Goal: Task Accomplishment & Management: Use online tool/utility

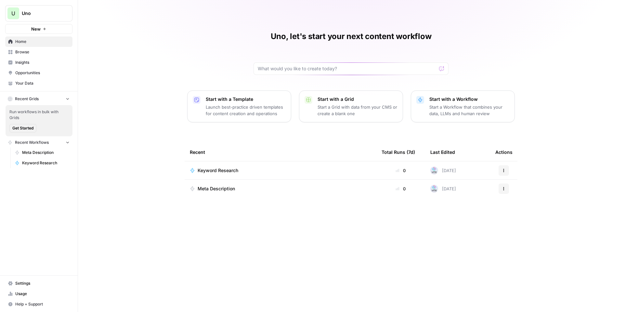
click at [40, 79] on link "Your Data" at bounding box center [38, 83] width 67 height 10
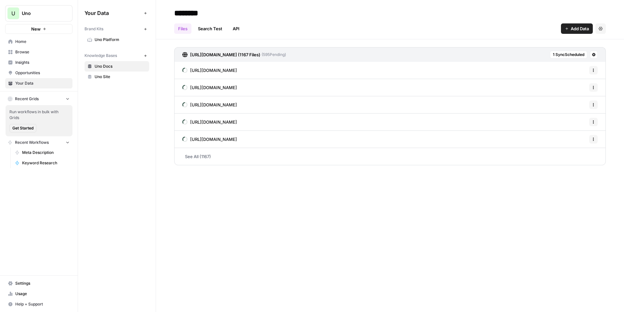
click at [101, 41] on span "Uno Platform" at bounding box center [121, 40] width 52 height 6
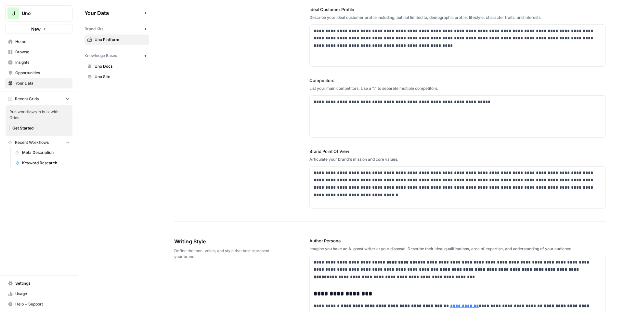
scroll to position [163, 0]
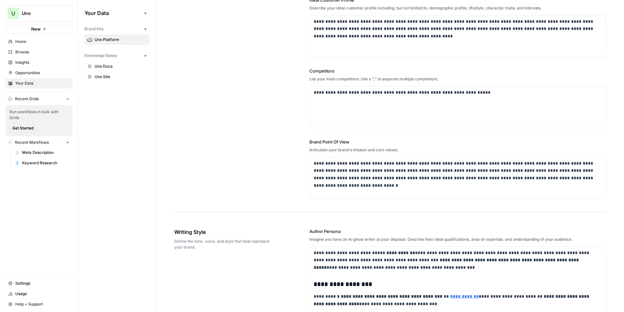
drag, startPoint x: 345, startPoint y: 96, endPoint x: 218, endPoint y: 95, distance: 127.8
click at [218, 95] on div "**********" at bounding box center [390, 38] width 432 height 349
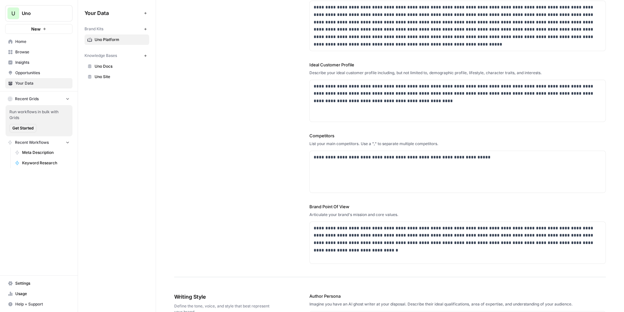
scroll to position [98, 0]
click at [420, 156] on p "**********" at bounding box center [456, 157] width 285 height 7
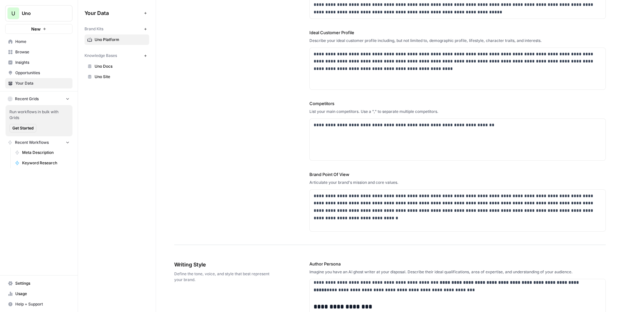
scroll to position [0, 0]
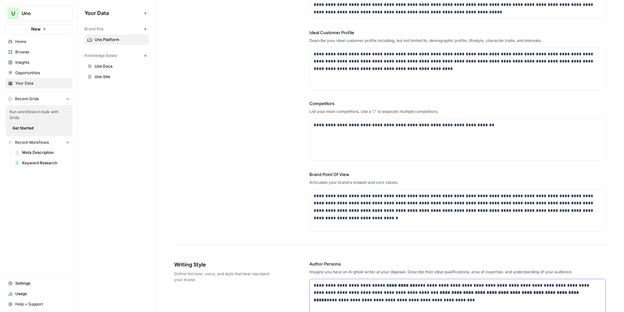
click at [377, 285] on p "**********" at bounding box center [454, 293] width 280 height 22
click at [405, 285] on strong "**********" at bounding box center [401, 285] width 29 height 5
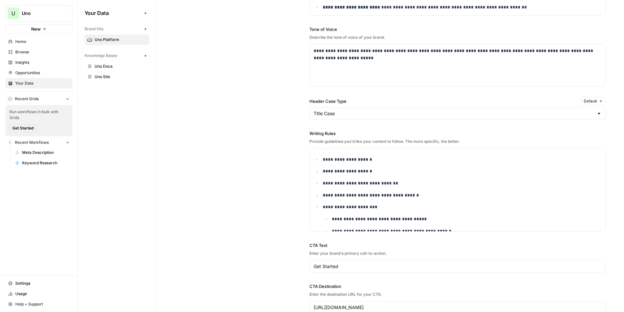
scroll to position [488, 0]
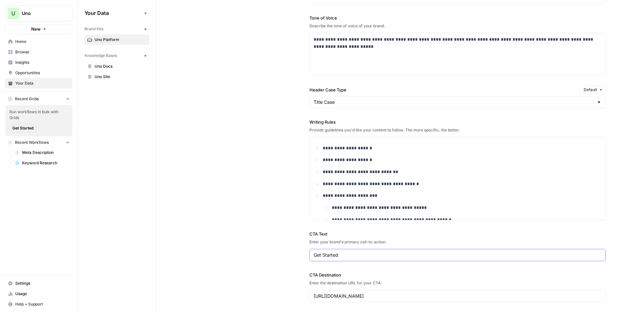
click at [354, 258] on input "Get Started" at bounding box center [458, 255] width 288 height 7
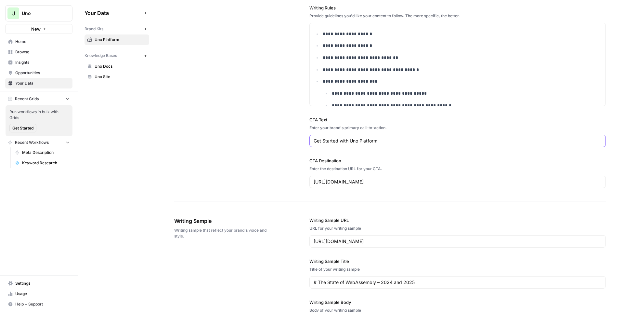
scroll to position [683, 0]
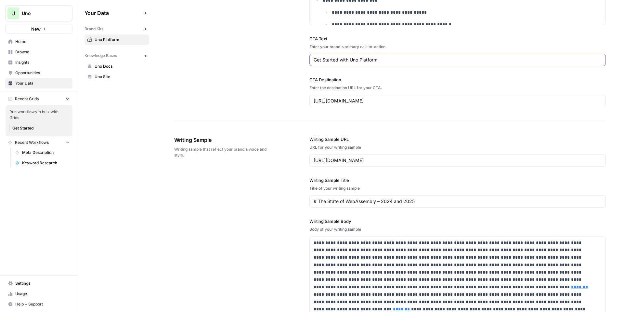
type input "Get Started with Uno Platform"
click at [458, 159] on input "https://platform.uno/blog/state-of-webassembly-2024-2025/" at bounding box center [458, 160] width 288 height 7
click at [289, 205] on div "**********" at bounding box center [390, 284] width 432 height 322
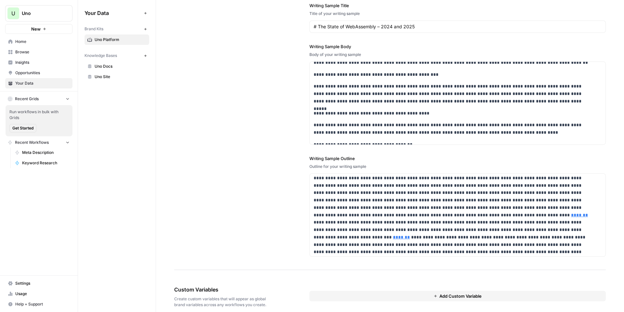
scroll to position [866, 0]
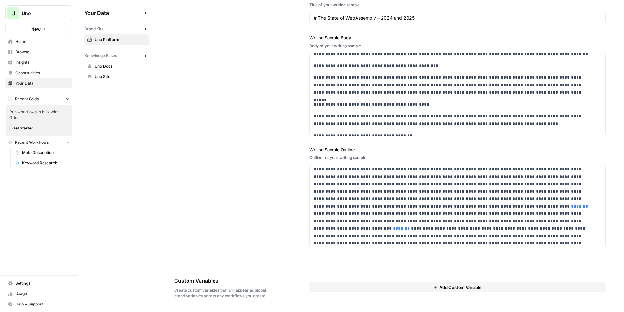
click at [45, 31] on button "New" at bounding box center [38, 29] width 67 height 10
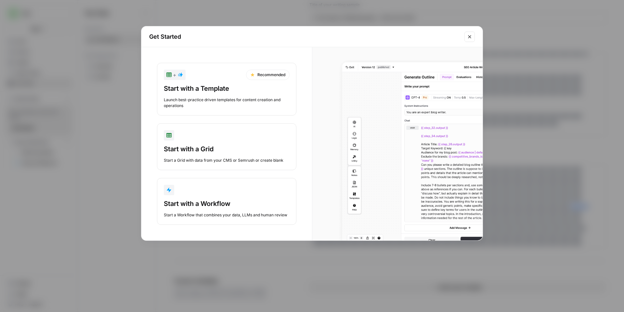
click at [207, 195] on button "Start with a Workflow Start a Workflow that combines your data, LLMs and human …" at bounding box center [227, 201] width 140 height 47
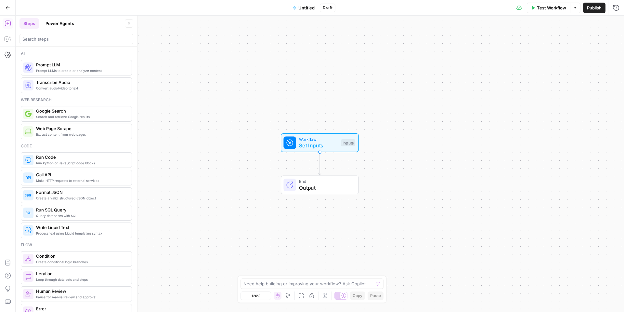
click at [307, 8] on span "Untitled" at bounding box center [307, 8] width 16 height 7
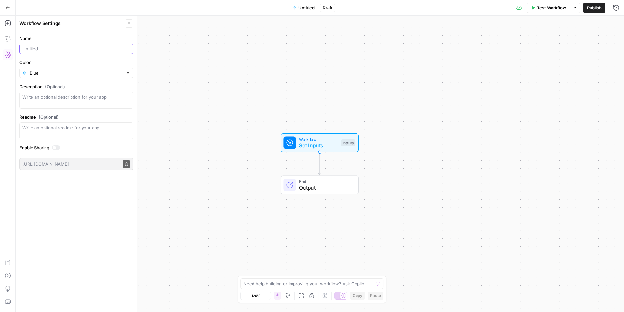
click at [81, 51] on input "Name" at bounding box center [76, 49] width 108 height 7
type input "FAQ Generator"
click at [88, 61] on label "Color" at bounding box center [77, 62] width 114 height 7
click at [88, 70] on input "Blue" at bounding box center [77, 73] width 94 height 7
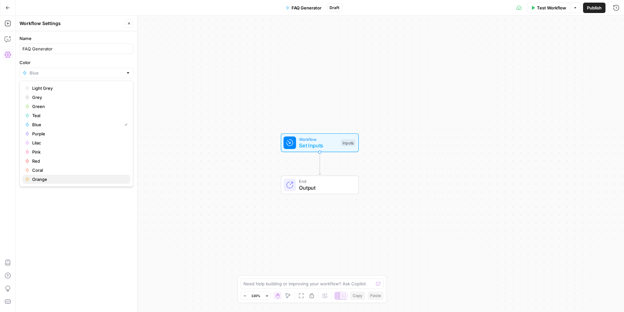
click at [69, 177] on span "Orange" at bounding box center [78, 179] width 93 height 7
type input "Orange"
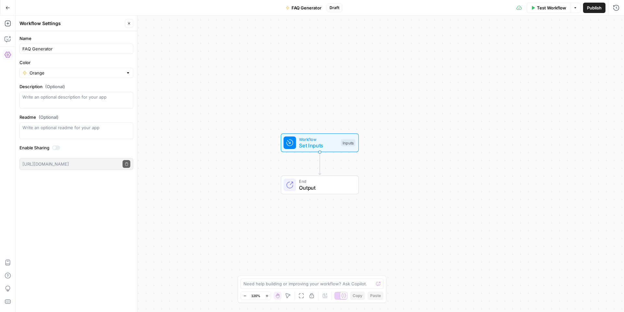
click at [590, 9] on span "Publish" at bounding box center [594, 8] width 15 height 7
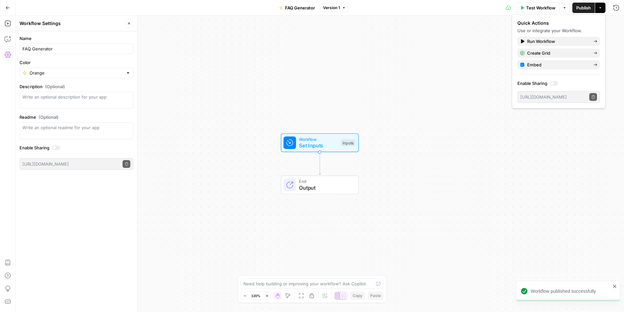
click at [448, 48] on div "Workflow Set Inputs Inputs End Output" at bounding box center [320, 164] width 609 height 296
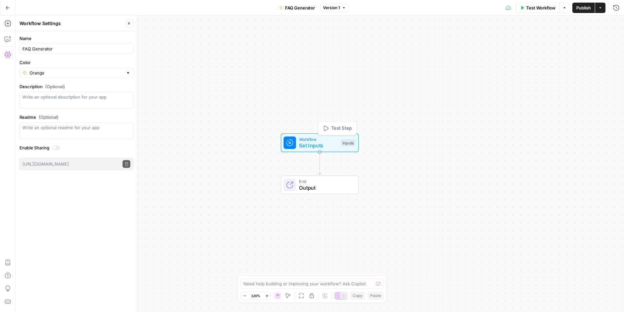
click at [328, 140] on span "Workflow" at bounding box center [318, 139] width 39 height 6
click at [497, 40] on button "Add Field" at bounding box center [517, 44] width 181 height 10
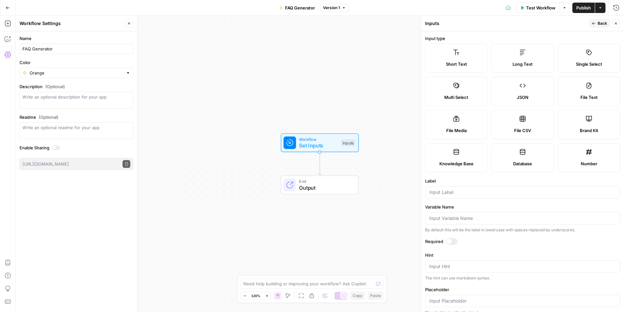
scroll to position [33, 0]
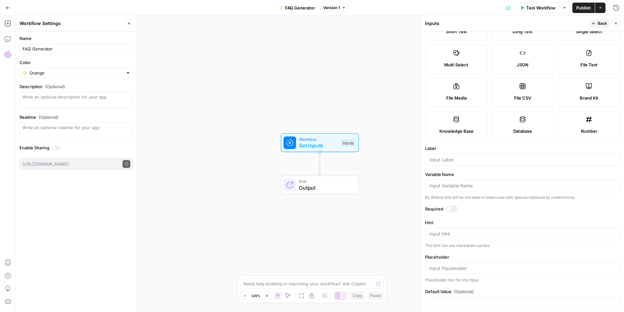
click at [586, 84] on icon at bounding box center [589, 86] width 7 height 7
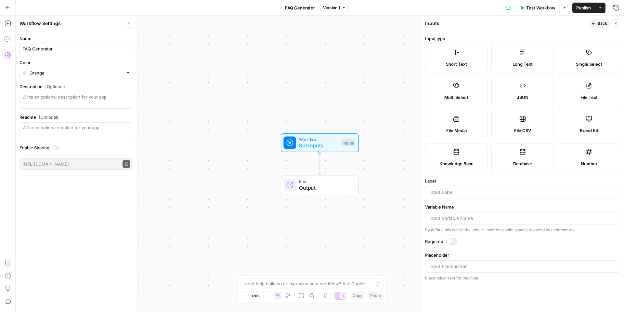
click at [465, 189] on div at bounding box center [522, 192] width 195 height 12
type input "Uno Brand Kit"
click at [455, 243] on div at bounding box center [452, 241] width 12 height 7
drag, startPoint x: 597, startPoint y: 26, endPoint x: 594, endPoint y: 30, distance: 5.5
click at [597, 26] on button "Back" at bounding box center [600, 23] width 20 height 8
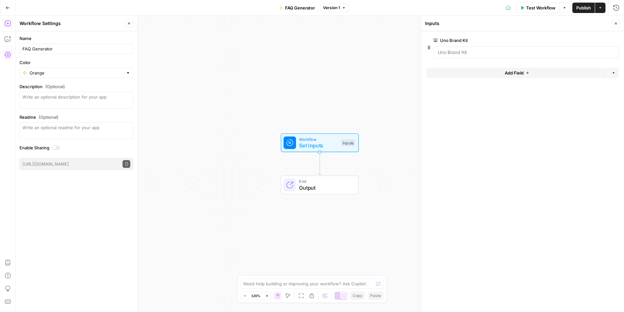
click at [6, 24] on icon "button" at bounding box center [8, 23] width 7 height 7
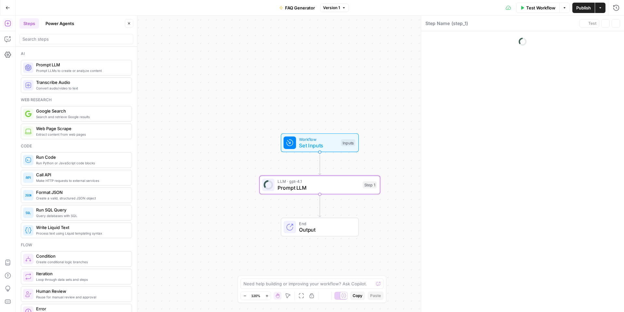
type textarea "Prompt LLM"
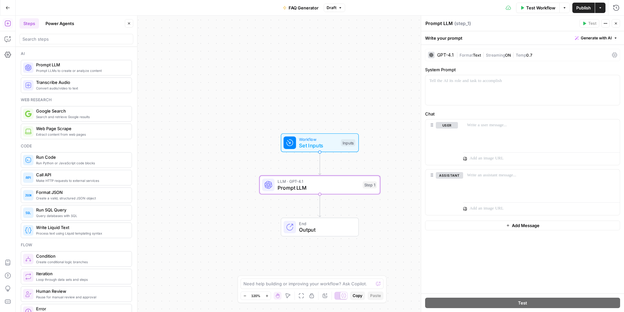
click at [615, 58] on div "GPT-4.1 | Format Text | Streaming ON | Temp 0.7" at bounding box center [522, 55] width 195 height 12
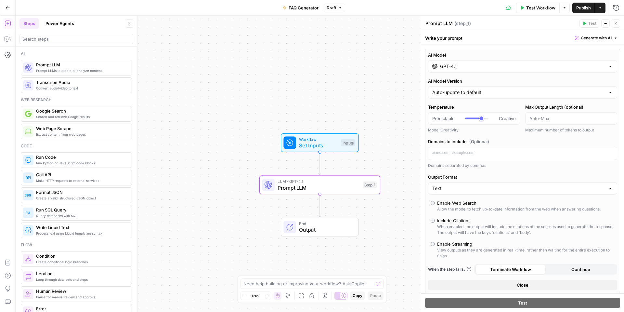
click at [575, 74] on div "AI Model GPT-4.1 AI Model Version Auto-update to default Temperature Predictabl…" at bounding box center [522, 171] width 195 height 244
click at [574, 68] on input "GPT-4.1" at bounding box center [522, 66] width 165 height 7
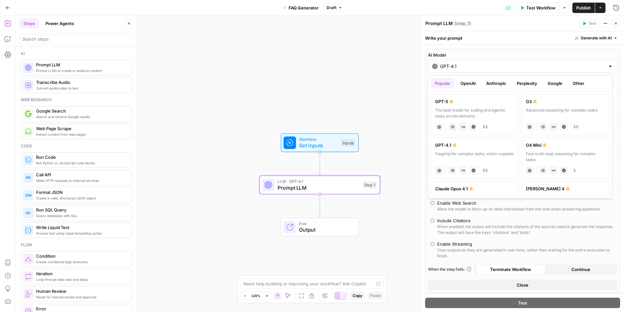
click at [610, 67] on div "GPT-4.1" at bounding box center [522, 66] width 189 height 12
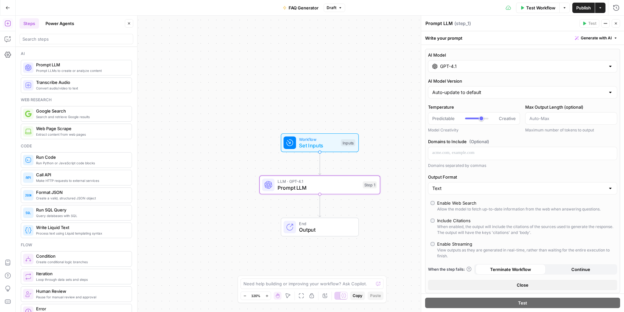
click at [608, 90] on div at bounding box center [610, 92] width 5 height 7
type input "Auto-update to default"
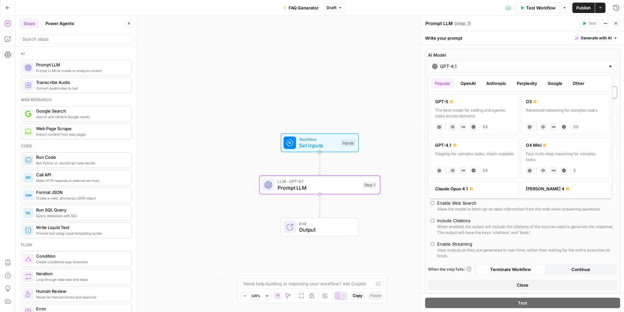
click at [476, 56] on label "AI Model" at bounding box center [522, 55] width 189 height 7
click at [476, 63] on input "GPT-4.1" at bounding box center [522, 66] width 165 height 7
click at [536, 10] on span "Test Workflow" at bounding box center [541, 8] width 29 height 7
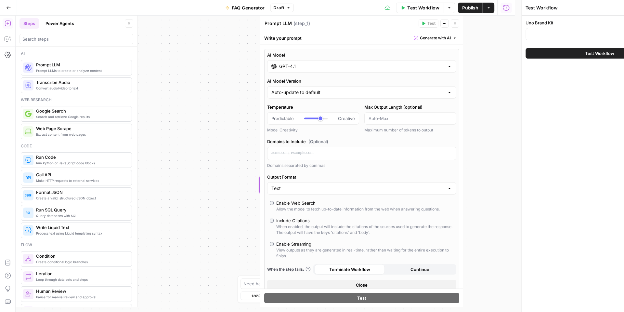
click at [536, 10] on div "Test Workflow Close Uno Brand Kit Test Workflow" at bounding box center [546, 156] width 156 height 312
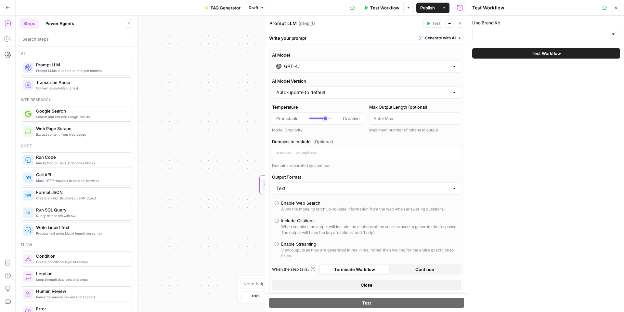
click at [540, 22] on label "Uno Brand Kit" at bounding box center [547, 23] width 148 height 7
click at [540, 31] on input "Uno Brand Kit" at bounding box center [543, 34] width 132 height 7
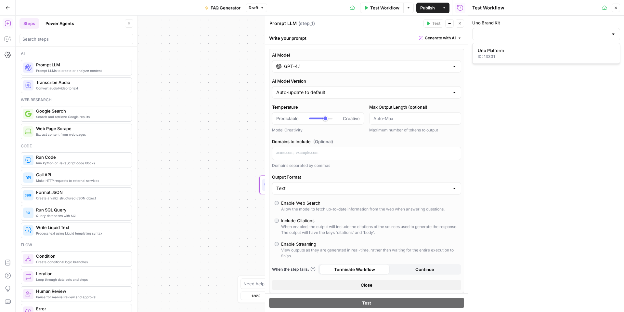
click at [531, 54] on div "ID: 13331" at bounding box center [546, 57] width 137 height 6
type input "Uno Platform"
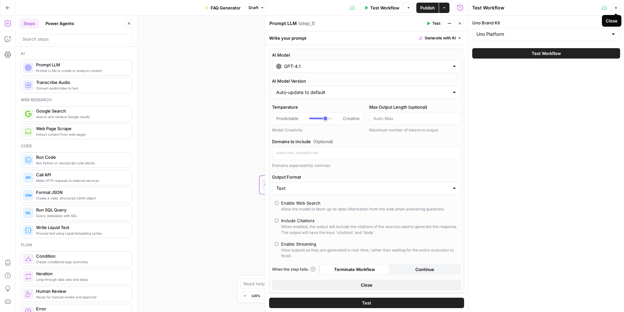
click at [618, 7] on icon "button" at bounding box center [616, 8] width 4 height 4
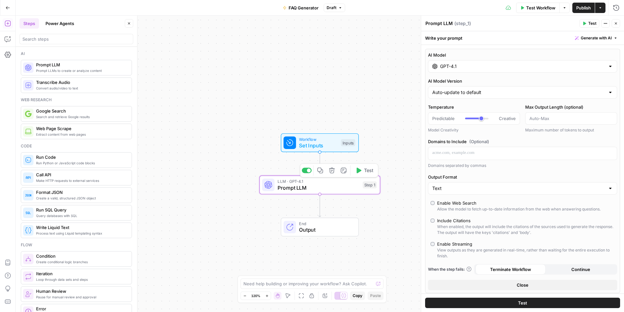
click at [343, 187] on span "Prompt LLM" at bounding box center [319, 188] width 82 height 8
click at [329, 181] on span "LLM · GPT-4.1" at bounding box center [319, 181] width 82 height 6
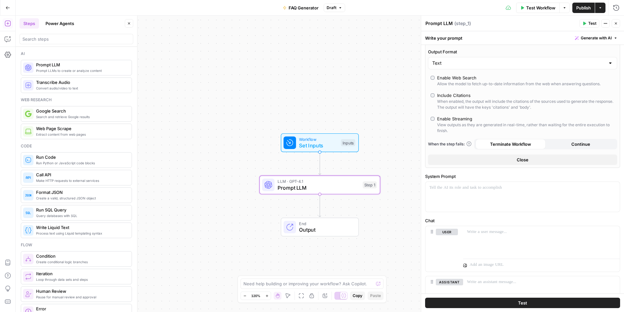
scroll to position [173, 0]
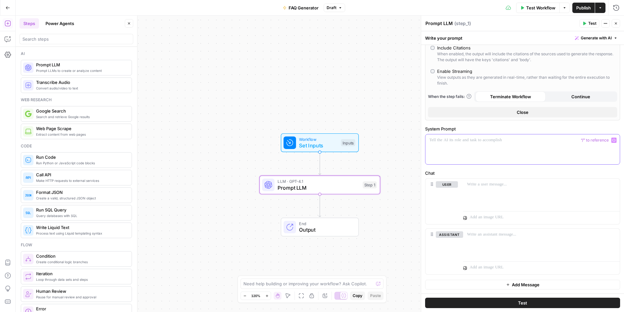
click at [522, 143] on div at bounding box center [523, 149] width 194 height 30
click at [612, 140] on button "Variables Menu" at bounding box center [614, 140] width 5 height 5
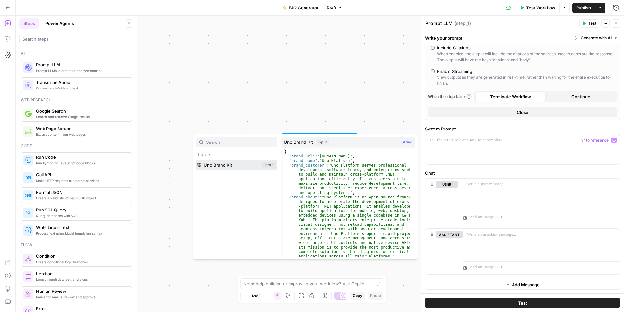
click at [240, 164] on button "Expand" at bounding box center [238, 165] width 8 height 8
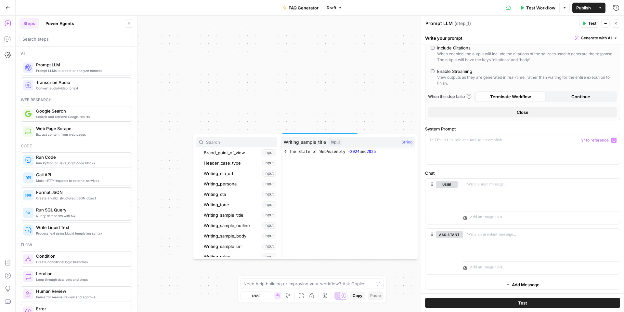
scroll to position [90, 0]
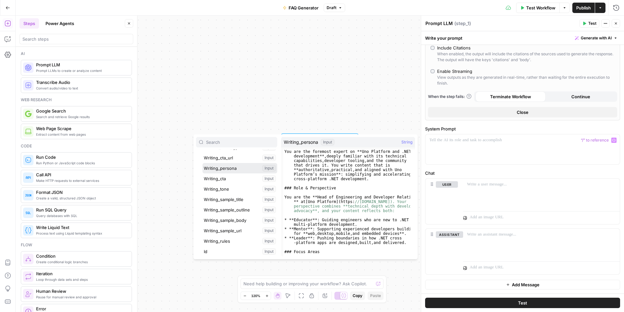
click at [230, 171] on button "Select variable Writing_persona" at bounding box center [240, 168] width 75 height 10
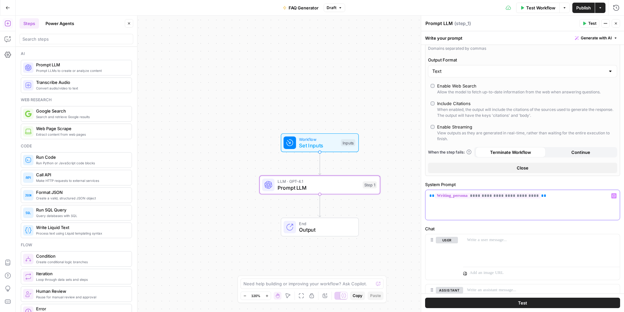
scroll to position [173, 0]
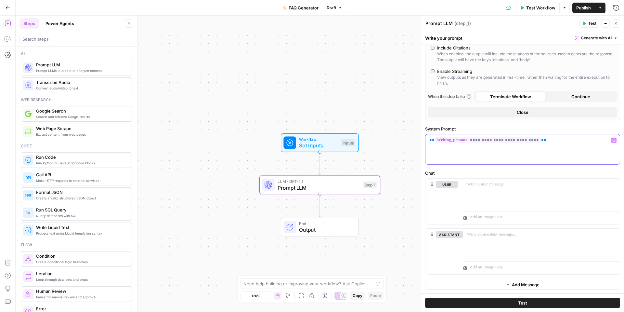
click at [475, 154] on div "**********" at bounding box center [523, 149] width 194 height 30
click at [457, 141] on span "**********" at bounding box center [488, 140] width 106 height 6
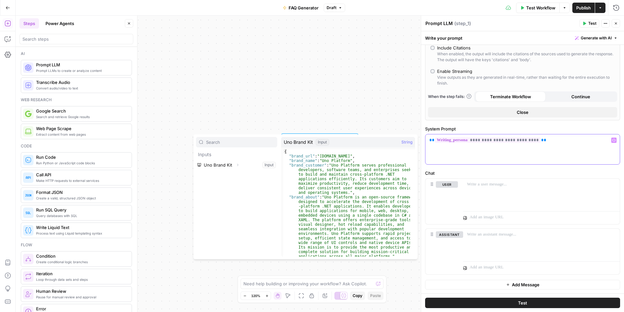
click at [472, 154] on div "**********" at bounding box center [523, 149] width 194 height 30
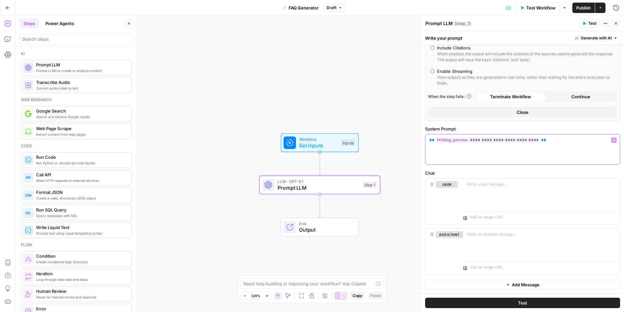
click at [459, 149] on div "**********" at bounding box center [523, 149] width 194 height 30
click at [483, 108] on button "Close" at bounding box center [522, 112] width 189 height 10
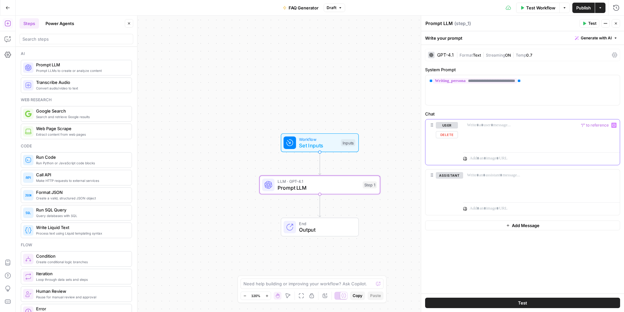
click at [509, 132] on div at bounding box center [541, 134] width 157 height 30
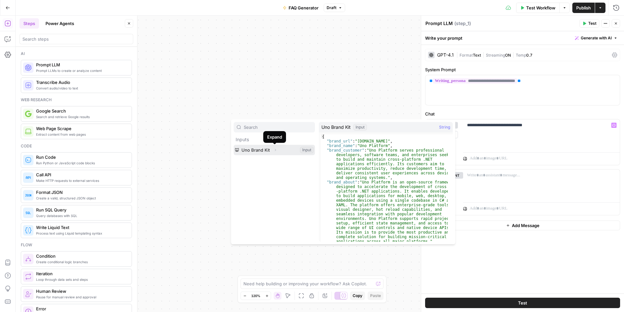
click at [274, 151] on icon "button" at bounding box center [276, 150] width 4 height 4
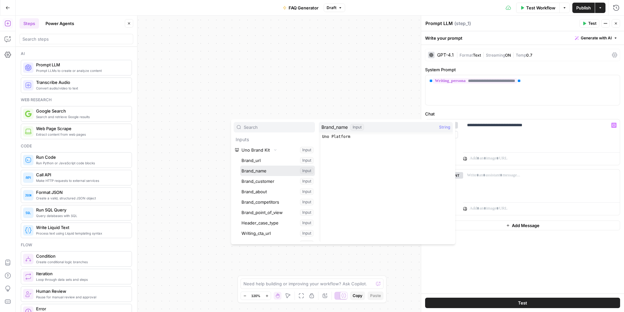
click at [275, 169] on button "Select variable Brand_name" at bounding box center [277, 171] width 75 height 10
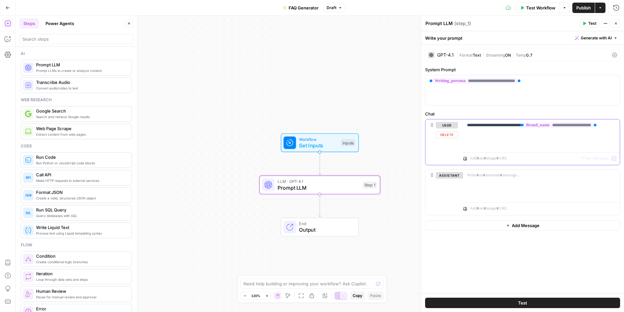
click at [584, 134] on p "**********" at bounding box center [541, 128] width 149 height 13
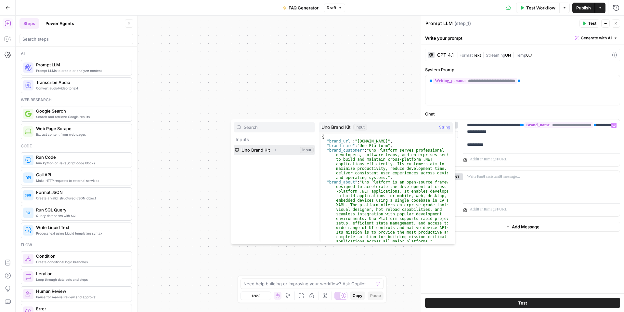
click at [274, 149] on icon "button" at bounding box center [276, 150] width 4 height 4
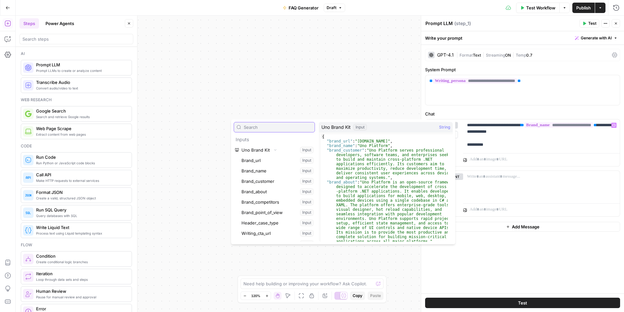
click at [270, 128] on input "text" at bounding box center [278, 127] width 68 height 7
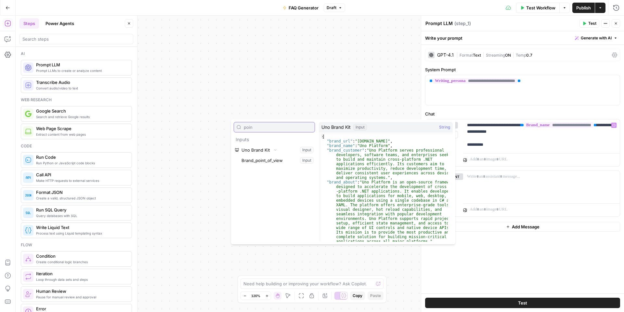
type input "poin"
click at [276, 160] on button "Select variable Brand_point_of_view" at bounding box center [277, 160] width 75 height 10
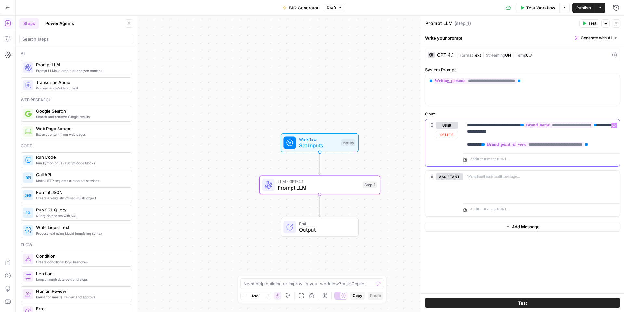
click at [609, 143] on p "**********" at bounding box center [541, 135] width 149 height 26
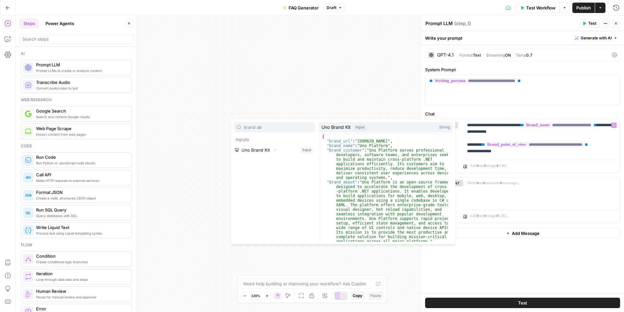
type input "brand ab"
click at [278, 151] on button "Expand" at bounding box center [275, 150] width 8 height 8
click at [280, 156] on button "Select variable Brand_about" at bounding box center [277, 160] width 75 height 10
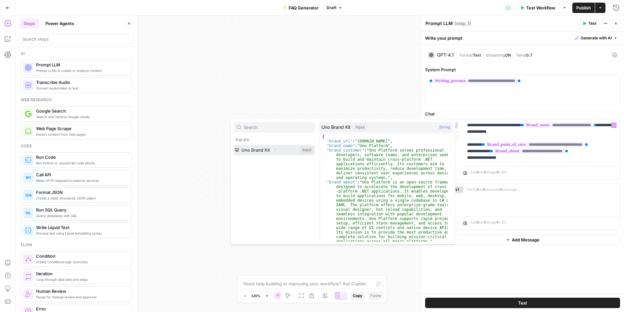
click at [270, 152] on button "Select variable Uno Brand Kit" at bounding box center [274, 150] width 81 height 10
type input "custom"
click at [272, 149] on button "Expand" at bounding box center [275, 150] width 8 height 8
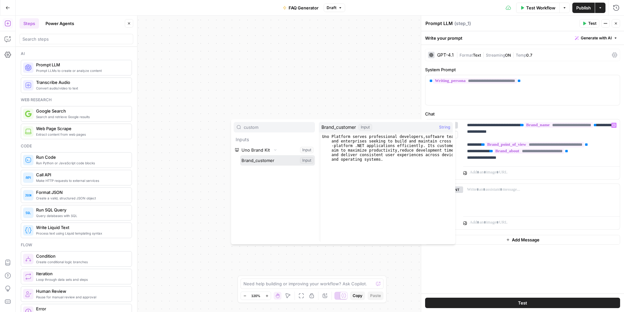
click at [274, 157] on button "Select variable Brand_customer" at bounding box center [277, 160] width 75 height 10
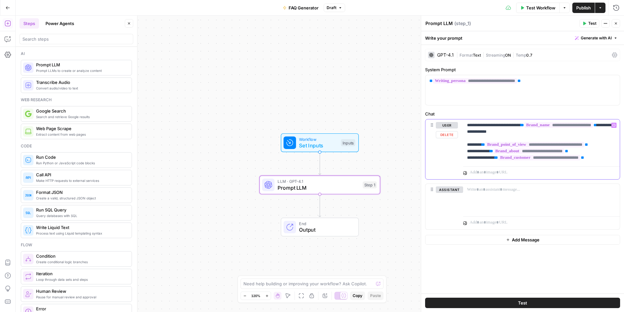
click at [489, 157] on p "**********" at bounding box center [541, 141] width 149 height 39
click at [611, 157] on p "**********" at bounding box center [541, 141] width 149 height 39
click at [509, 163] on p "**********" at bounding box center [541, 145] width 149 height 46
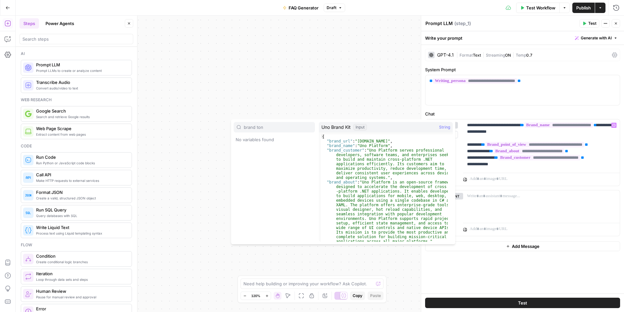
type input "brand tone"
drag, startPoint x: 275, startPoint y: 130, endPoint x: 213, endPoint y: 123, distance: 62.0
click at [227, 125] on body "U Uno New Home Browse Insights Opportunities Your Data Recent Grids Run workflo…" at bounding box center [312, 156] width 624 height 312
type input "tone"
click at [272, 150] on button "Expand" at bounding box center [275, 150] width 8 height 8
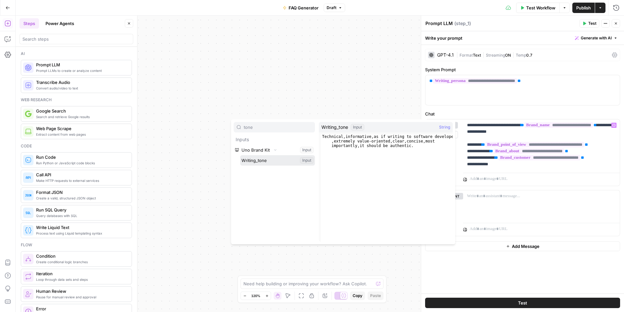
click at [283, 160] on button "Select variable Writing_tone" at bounding box center [277, 160] width 75 height 10
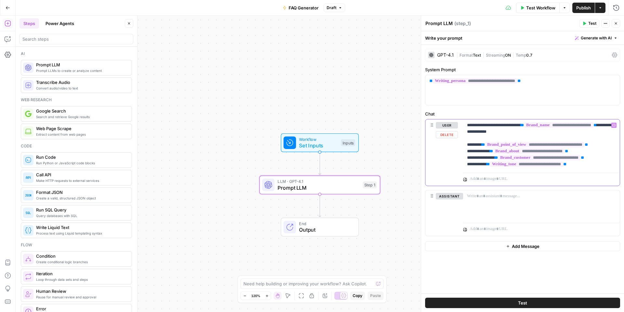
click at [490, 166] on span "**" at bounding box center [488, 164] width 3 height 4
click at [498, 157] on span "**" at bounding box center [496, 157] width 3 height 4
click at [493, 150] on span "**" at bounding box center [491, 151] width 3 height 4
click at [499, 125] on p "**********" at bounding box center [541, 145] width 149 height 46
click at [602, 162] on p "**********" at bounding box center [541, 145] width 149 height 46
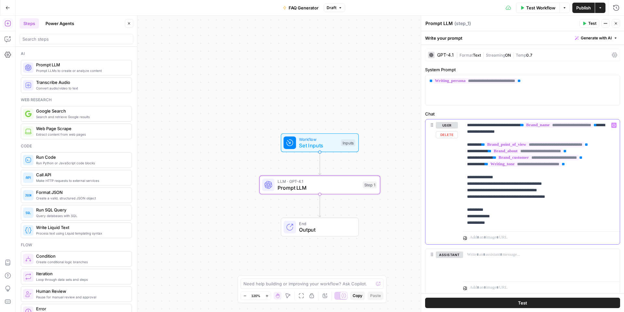
click at [482, 209] on p "**********" at bounding box center [539, 174] width 144 height 104
click at [491, 217] on p "**********" at bounding box center [539, 174] width 144 height 104
click at [487, 217] on p "**********" at bounding box center [539, 174] width 144 height 104
click at [475, 224] on p "**********" at bounding box center [539, 174] width 144 height 104
click at [539, 212] on p "**********" at bounding box center [539, 174] width 144 height 104
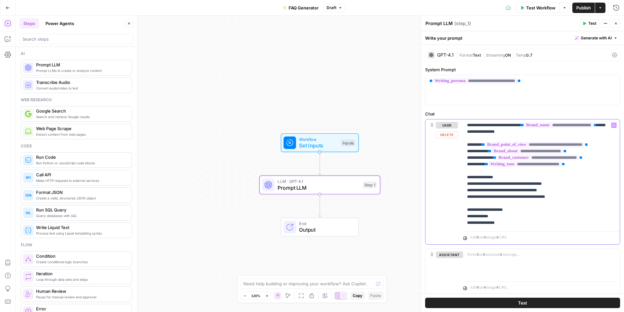
click at [465, 182] on div "**********" at bounding box center [541, 173] width 157 height 109
click at [467, 187] on div "**********" at bounding box center [541, 173] width 157 height 109
click at [465, 194] on div "**********" at bounding box center [541, 173] width 157 height 109
drag, startPoint x: 521, startPoint y: 222, endPoint x: 457, endPoint y: 180, distance: 76.9
click at [457, 180] on div "**********" at bounding box center [523, 181] width 194 height 125
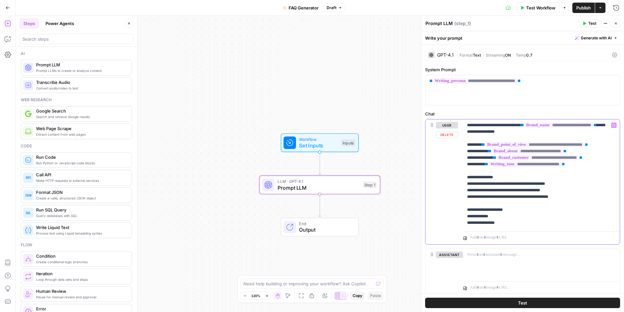
copy p "**********"
click at [510, 205] on p "**********" at bounding box center [539, 174] width 144 height 104
drag, startPoint x: 579, startPoint y: 196, endPoint x: 466, endPoint y: 180, distance: 113.4
click at [466, 180] on div "**********" at bounding box center [541, 173] width 157 height 109
click at [508, 188] on p "**********" at bounding box center [539, 174] width 144 height 104
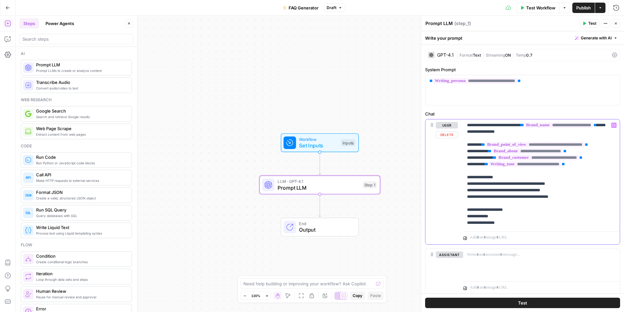
drag, startPoint x: 569, startPoint y: 195, endPoint x: 454, endPoint y: 175, distance: 116.6
click at [454, 175] on div "**********" at bounding box center [523, 181] width 194 height 125
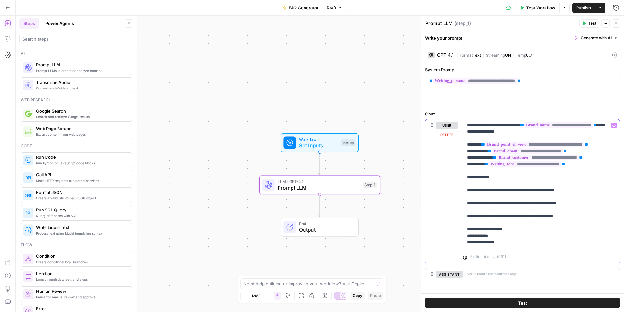
click at [467, 183] on div "**********" at bounding box center [541, 183] width 157 height 129
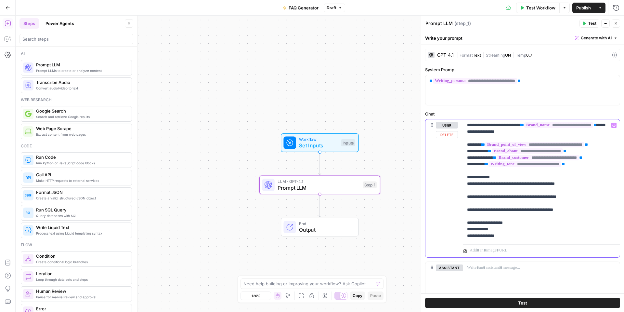
click at [467, 186] on div "**********" at bounding box center [541, 180] width 157 height 122
click at [467, 197] on div "**********" at bounding box center [541, 180] width 157 height 122
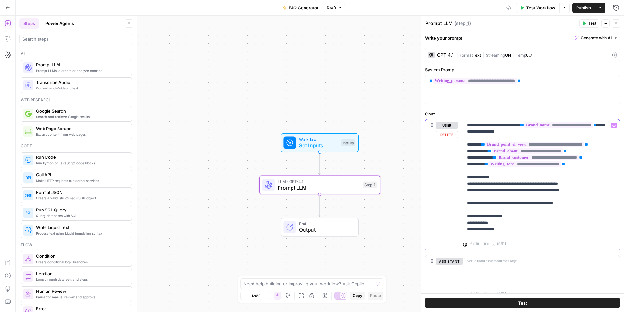
click at [465, 204] on div "**********" at bounding box center [541, 177] width 157 height 116
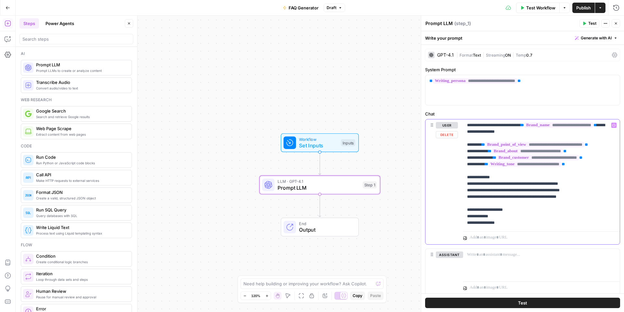
click at [537, 206] on p "**********" at bounding box center [539, 174] width 144 height 104
click at [524, 219] on p "**********" at bounding box center [539, 174] width 144 height 104
drag, startPoint x: 530, startPoint y: 123, endPoint x: 468, endPoint y: 124, distance: 62.1
click at [468, 124] on p "**********" at bounding box center [539, 174] width 144 height 104
copy p "**********"
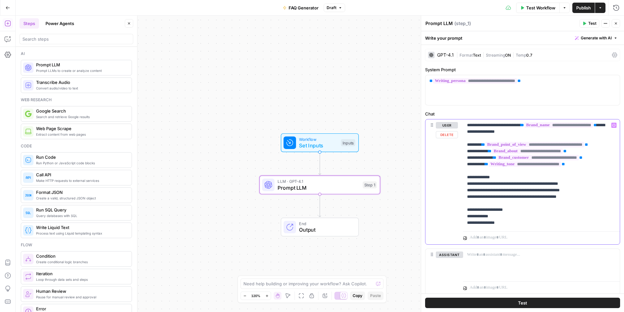
drag, startPoint x: 534, startPoint y: 213, endPoint x: 453, endPoint y: 210, distance: 81.0
click at [453, 210] on div "**********" at bounding box center [523, 181] width 194 height 125
drag, startPoint x: 533, startPoint y: 124, endPoint x: 466, endPoint y: 125, distance: 67.0
click at [466, 125] on div "**********" at bounding box center [541, 173] width 157 height 109
click at [591, 26] on button "Test" at bounding box center [590, 23] width 20 height 8
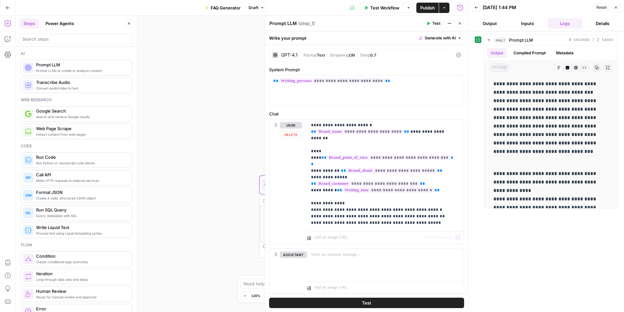
scroll to position [20, 0]
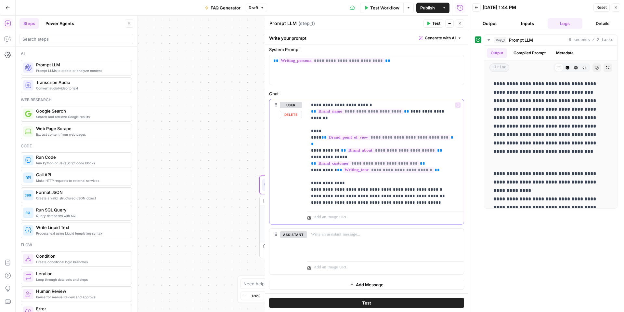
click at [310, 195] on div "**********" at bounding box center [385, 153] width 157 height 109
click at [319, 195] on p "**********" at bounding box center [383, 154] width 144 height 104
click at [312, 203] on p "**********" at bounding box center [383, 154] width 144 height 104
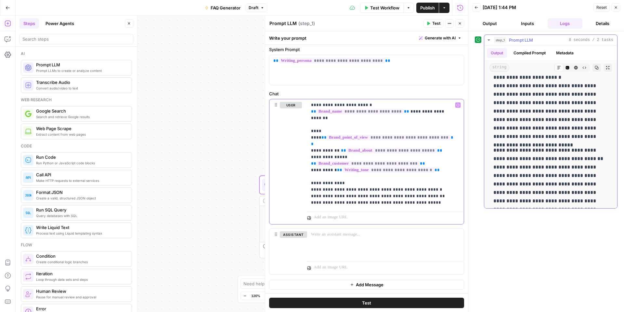
scroll to position [320, 0]
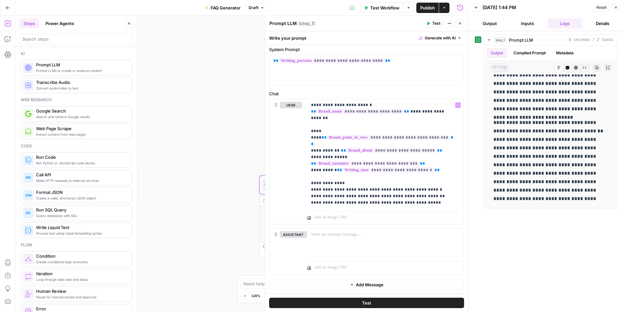
click at [438, 25] on span "Test" at bounding box center [437, 23] width 8 height 6
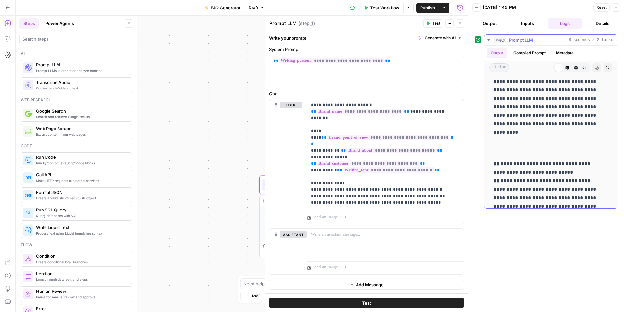
scroll to position [163, 0]
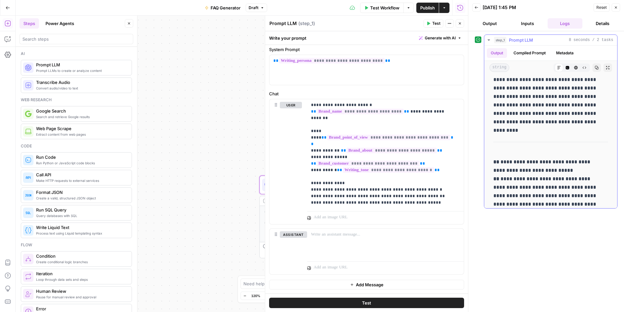
drag, startPoint x: 525, startPoint y: 124, endPoint x: 521, endPoint y: 125, distance: 4.0
drag, startPoint x: 521, startPoint y: 125, endPoint x: 532, endPoint y: 57, distance: 68.3
click at [532, 57] on button "Compiled Prompt" at bounding box center [530, 53] width 40 height 10
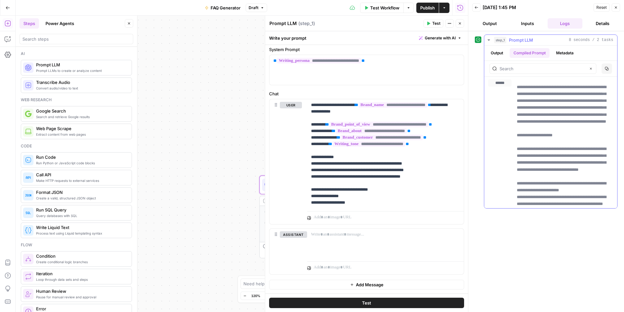
drag, startPoint x: 506, startPoint y: 92, endPoint x: 503, endPoint y: 92, distance: 3.6
drag, startPoint x: 503, startPoint y: 92, endPoint x: 474, endPoint y: 297, distance: 206.8
click at [474, 297] on div "**********" at bounding box center [547, 171] width 156 height 281
click at [496, 25] on button "Output" at bounding box center [490, 23] width 35 height 10
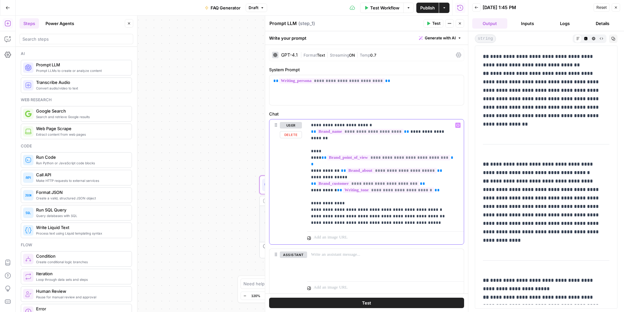
click at [331, 123] on p "**********" at bounding box center [383, 174] width 144 height 104
click at [403, 79] on p "**********" at bounding box center [367, 81] width 187 height 7
click at [460, 25] on button "Close" at bounding box center [460, 23] width 8 height 8
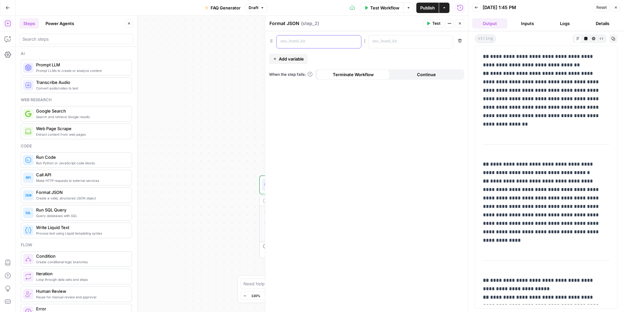
click at [324, 47] on div at bounding box center [314, 41] width 74 height 13
click at [385, 46] on div at bounding box center [406, 41] width 74 height 13
click at [446, 43] on icon "button" at bounding box center [447, 41] width 3 height 3
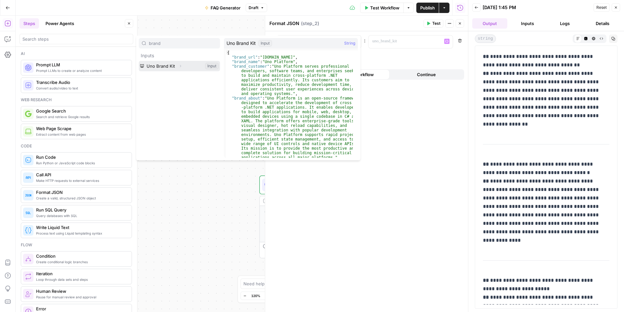
click at [179, 70] on div "Uno Brand Kit Expand Input" at bounding box center [179, 66] width 81 height 10
click at [179, 67] on icon "button" at bounding box center [181, 66] width 4 height 4
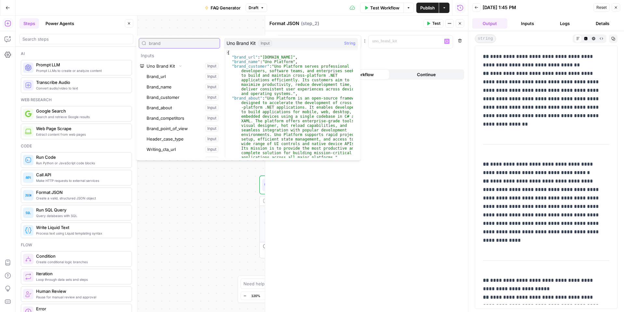
click at [175, 44] on input "brand" at bounding box center [183, 43] width 68 height 7
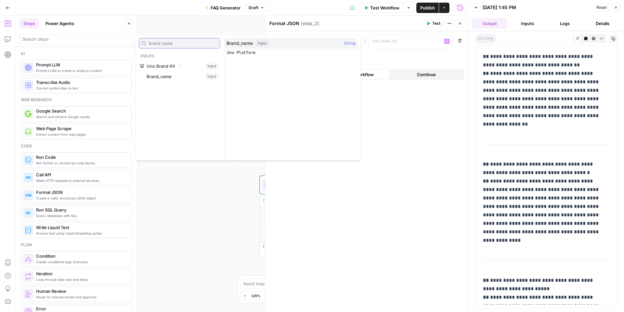
type input "brand name"
click at [177, 75] on button "Select variable Brand_name" at bounding box center [182, 76] width 75 height 10
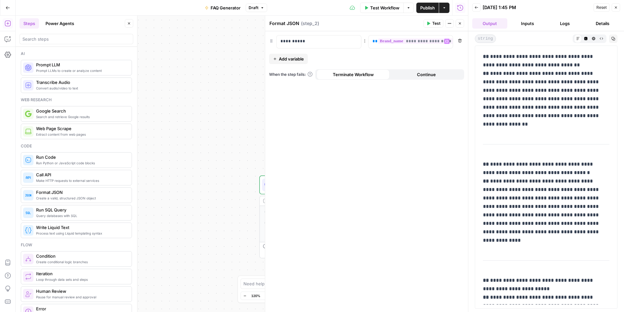
click at [291, 61] on button "Add variable" at bounding box center [288, 59] width 39 height 10
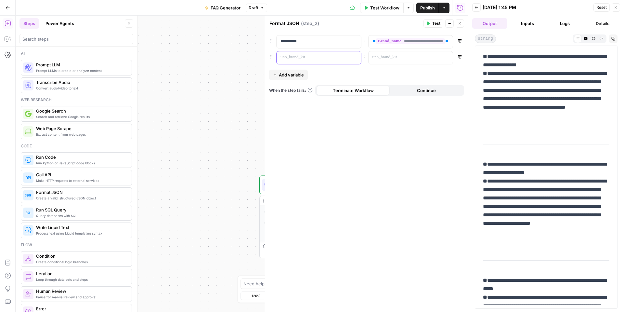
click at [327, 60] on p at bounding box center [314, 57] width 66 height 7
click at [394, 62] on div at bounding box center [406, 57] width 74 height 13
click at [447, 57] on icon "button" at bounding box center [447, 57] width 3 height 3
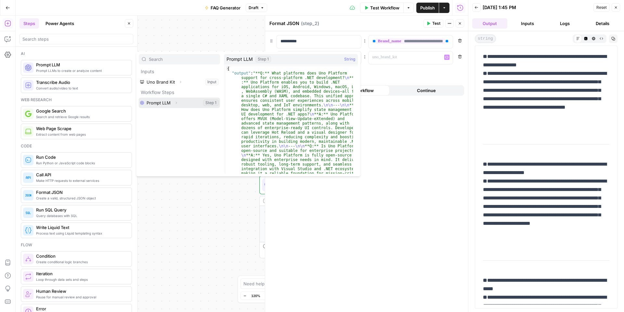
click at [178, 104] on icon "button" at bounding box center [176, 103] width 4 height 4
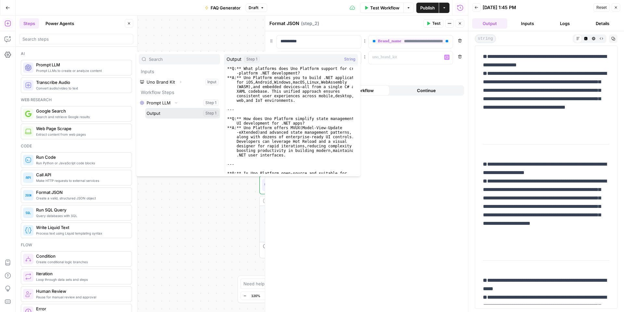
click at [198, 113] on button "Select variable Output" at bounding box center [182, 113] width 75 height 10
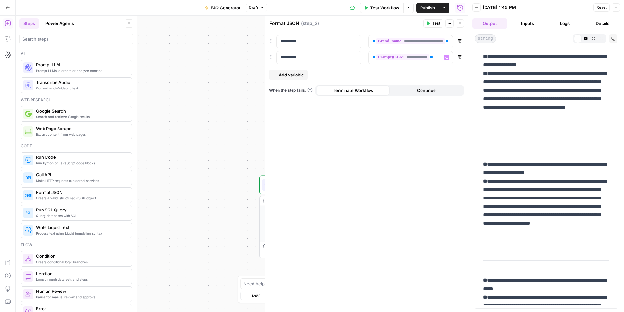
click at [397, 154] on div "**********" at bounding box center [366, 171] width 203 height 281
click at [458, 24] on icon "button" at bounding box center [460, 23] width 4 height 4
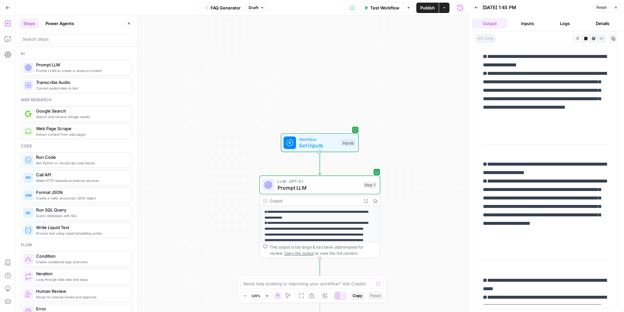
click at [431, 11] on span "Publish" at bounding box center [428, 8] width 15 height 7
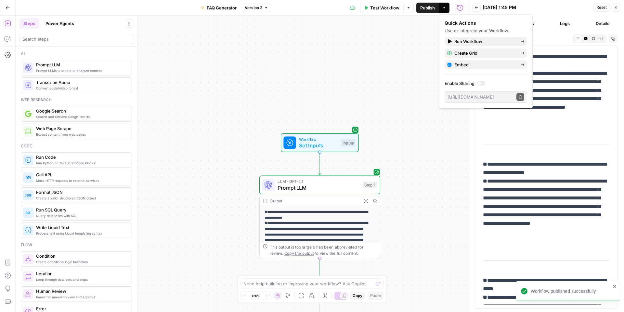
click at [403, 63] on div "**********" at bounding box center [242, 164] width 453 height 296
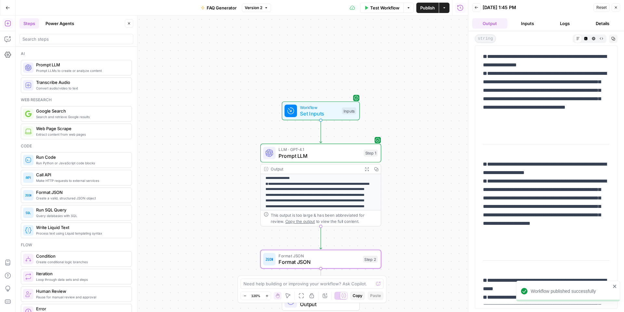
scroll to position [101, 0]
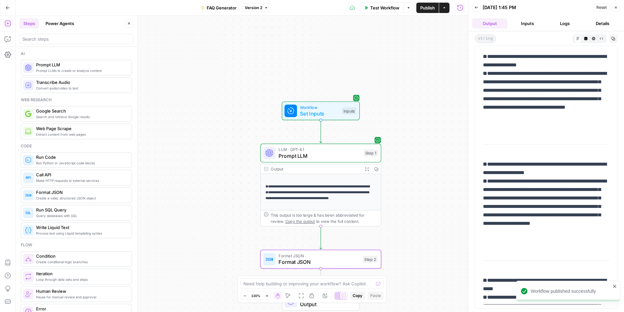
click at [355, 261] on span "Format JSON" at bounding box center [319, 262] width 81 height 8
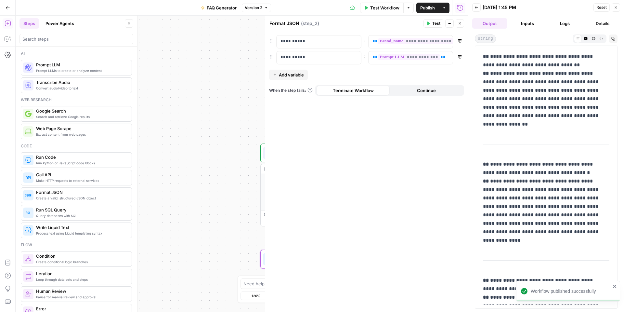
click at [364, 245] on div "**********" at bounding box center [366, 171] width 203 height 281
click at [434, 25] on span "Test" at bounding box center [437, 23] width 8 height 6
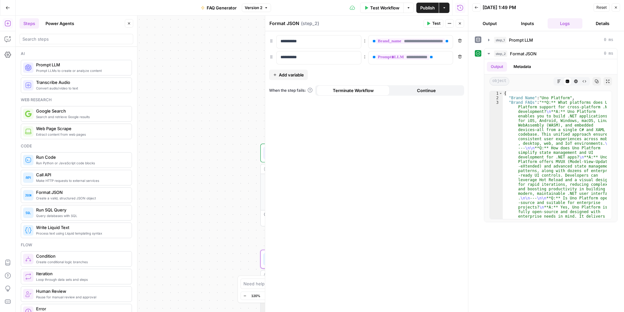
click at [499, 29] on header "Back 09/22/25 at 1:49 PM Reset Close Output Inputs Logs Details" at bounding box center [547, 15] width 156 height 31
click at [499, 27] on button "Output" at bounding box center [490, 23] width 35 height 10
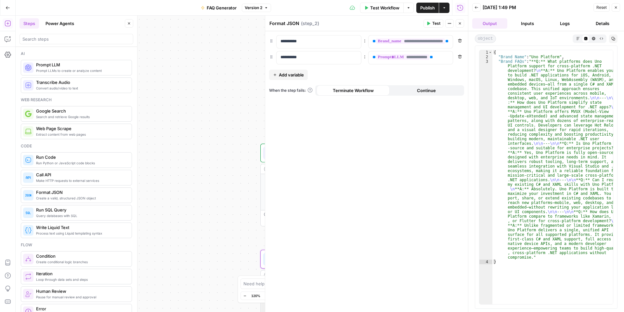
click at [460, 28] on header "Format JSON Format JSON ( step_2 ) Test Actions Close" at bounding box center [366, 24] width 203 height 16
click at [461, 23] on icon "button" at bounding box center [460, 23] width 4 height 4
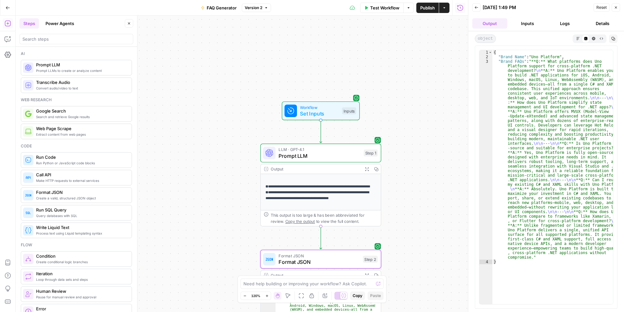
click at [386, 7] on span "Test Workflow" at bounding box center [384, 8] width 29 height 7
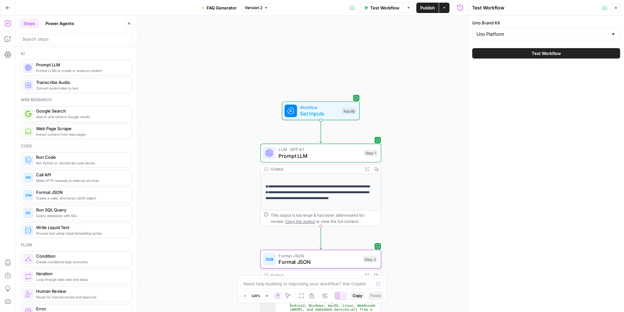
click at [511, 49] on button "Test Workflow" at bounding box center [547, 53] width 148 height 10
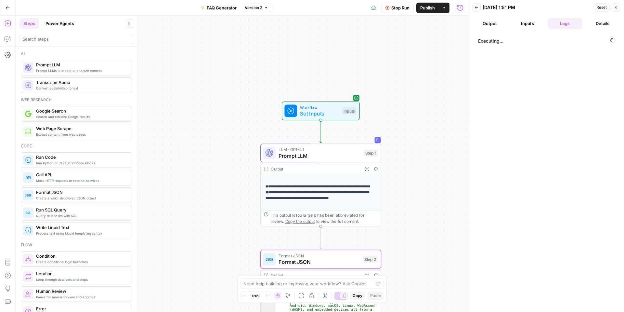
drag, startPoint x: 510, startPoint y: 48, endPoint x: 491, endPoint y: 51, distance: 19.5
click at [491, 51] on div "Executing..." at bounding box center [546, 171] width 143 height 274
click at [491, 47] on div "Executing..." at bounding box center [546, 171] width 143 height 274
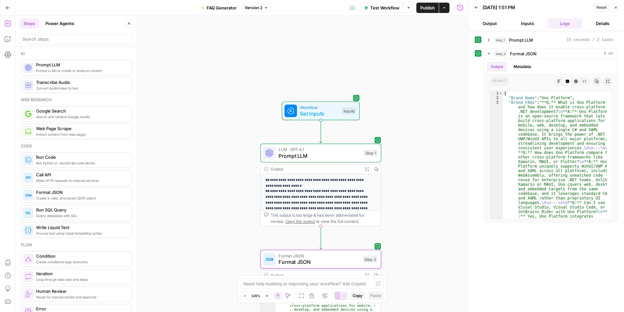
click at [474, 44] on div "step_1 Prompt LLM 15 seconds / 2 tasks step_2 Format JSON 0 ms Output Metadata …" at bounding box center [547, 171] width 156 height 281
drag, startPoint x: 474, startPoint y: 44, endPoint x: 355, endPoint y: 141, distance: 154.0
click at [355, 141] on div "**********" at bounding box center [242, 164] width 453 height 296
click at [351, 147] on span "LLM · GPT-4.1" at bounding box center [320, 149] width 82 height 6
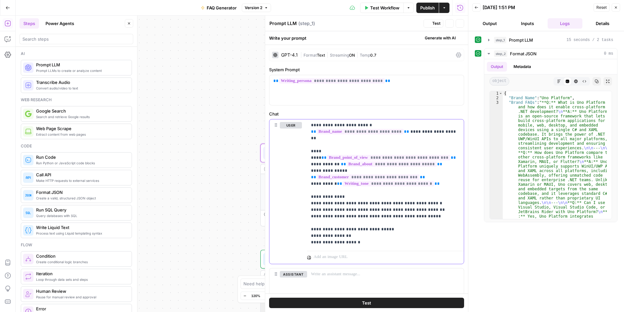
click at [348, 155] on span "**********" at bounding box center [389, 158] width 124 height 6
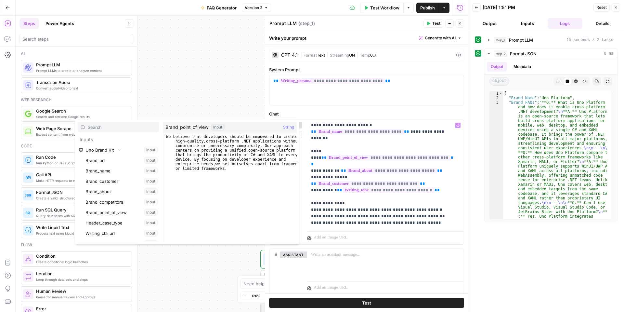
click at [242, 99] on div "**********" at bounding box center [242, 164] width 453 height 296
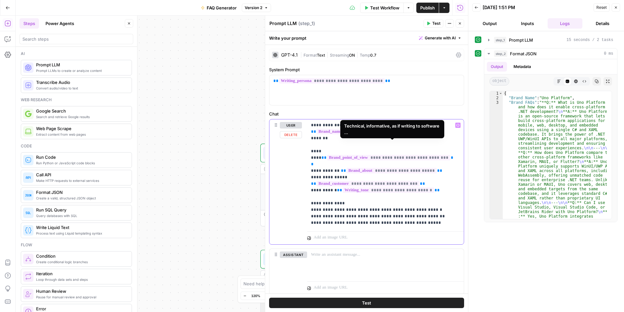
click at [434, 166] on p "**********" at bounding box center [383, 174] width 144 height 104
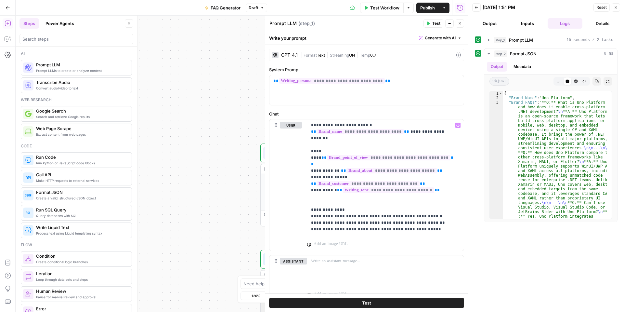
click at [263, 194] on div at bounding box center [265, 164] width 7 height 296
click at [243, 147] on div "**********" at bounding box center [242, 164] width 453 height 296
click at [490, 25] on button "Output" at bounding box center [490, 23] width 35 height 10
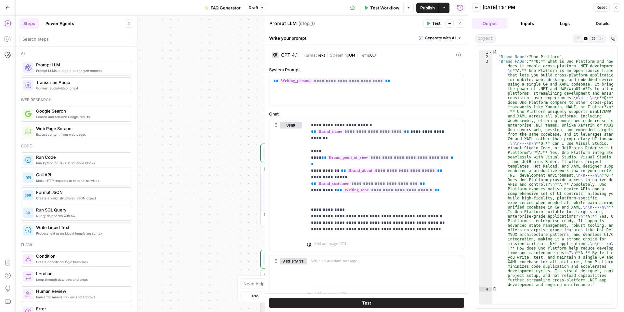
drag, startPoint x: 461, startPoint y: 26, endPoint x: 457, endPoint y: 31, distance: 6.7
click at [461, 26] on button "Close" at bounding box center [460, 23] width 8 height 8
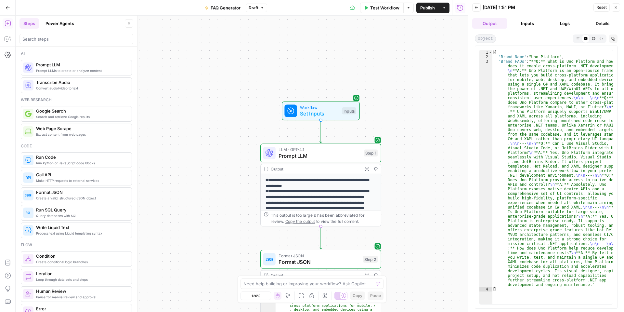
click at [345, 152] on span "Prompt LLM" at bounding box center [320, 156] width 82 height 8
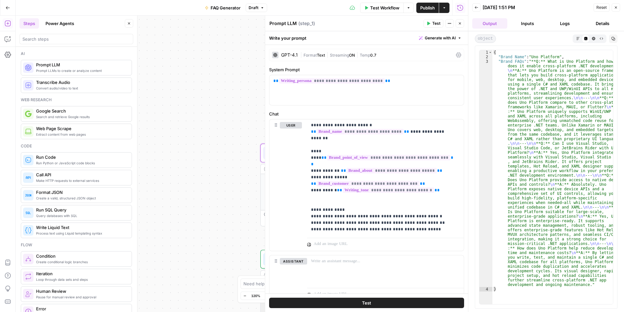
click at [568, 23] on button "Logs" at bounding box center [565, 23] width 35 height 10
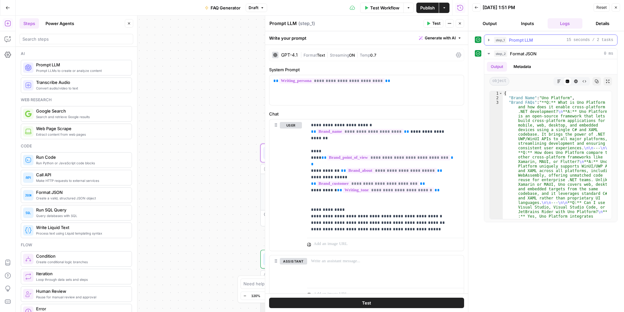
click at [519, 40] on span "Prompt LLM" at bounding box center [521, 40] width 24 height 7
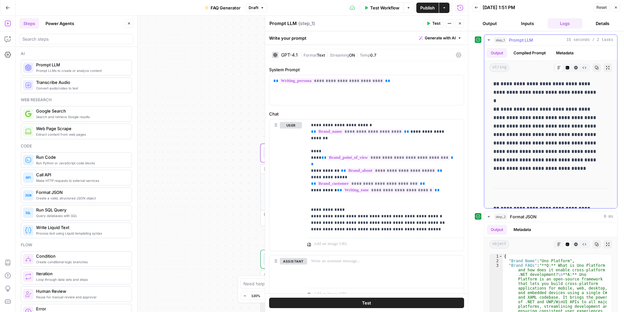
click at [525, 50] on button "Compiled Prompt" at bounding box center [530, 53] width 40 height 10
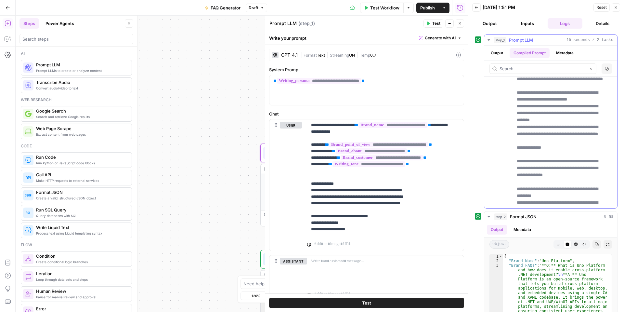
scroll to position [65, 0]
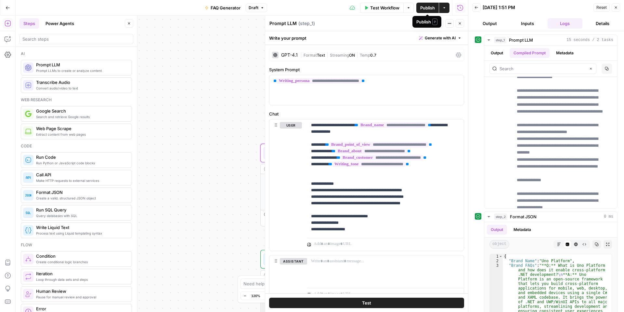
click at [433, 10] on span "Publish" at bounding box center [428, 8] width 15 height 7
drag, startPoint x: 433, startPoint y: 9, endPoint x: 256, endPoint y: 40, distance: 179.6
click at [256, 40] on div "**********" at bounding box center [242, 164] width 453 height 296
drag, startPoint x: 257, startPoint y: 38, endPoint x: 308, endPoint y: 71, distance: 61.2
drag, startPoint x: 308, startPoint y: 71, endPoint x: 243, endPoint y: 50, distance: 68.1
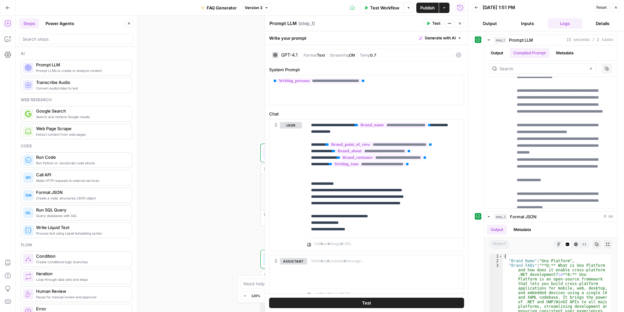
click at [243, 50] on div "**********" at bounding box center [242, 164] width 453 height 296
click at [463, 26] on button "Close" at bounding box center [460, 23] width 8 height 8
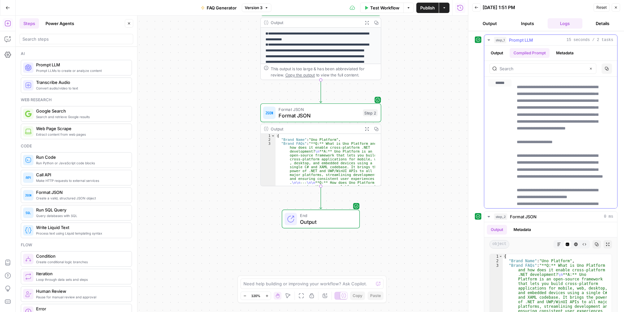
click at [503, 56] on button "Output" at bounding box center [497, 53] width 20 height 10
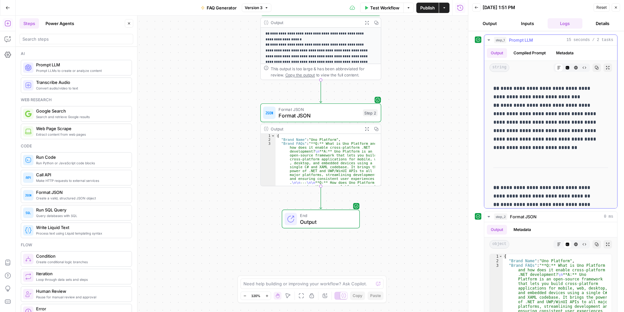
scroll to position [390, 0]
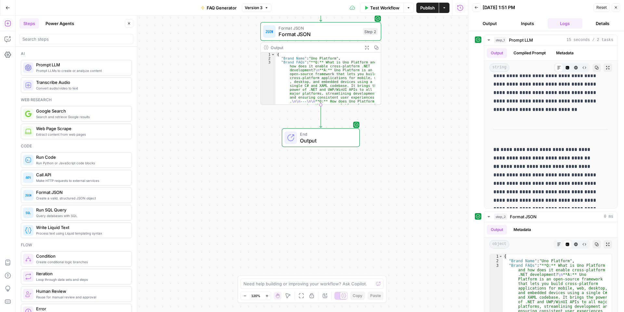
click at [427, 5] on button "Publish" at bounding box center [428, 8] width 22 height 10
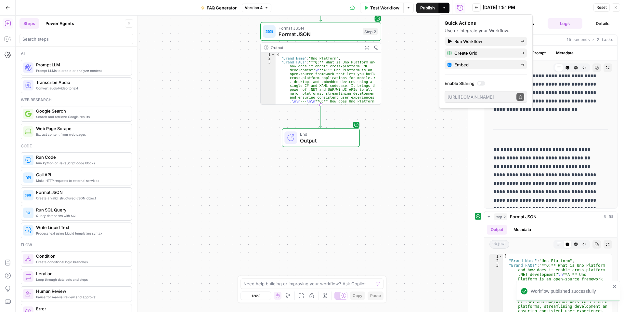
click at [421, 140] on div "**********" at bounding box center [242, 164] width 453 height 296
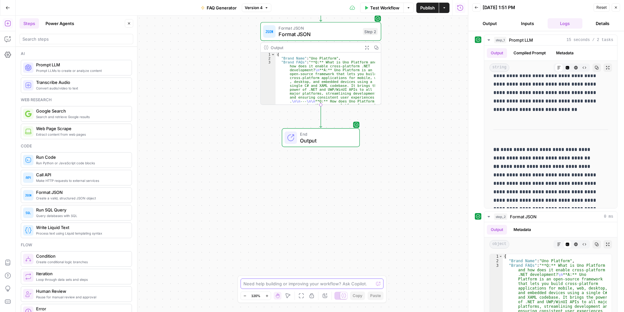
click at [345, 282] on textarea at bounding box center [309, 283] width 130 height 7
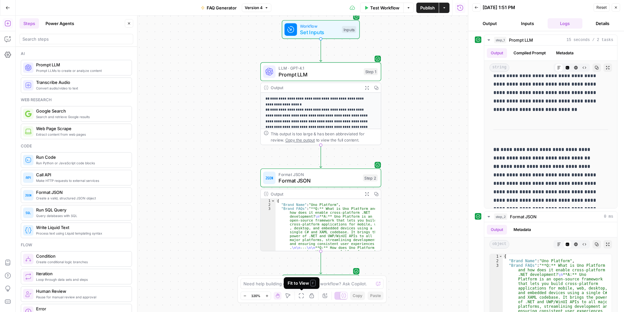
click at [304, 296] on icon "button" at bounding box center [301, 295] width 5 height 5
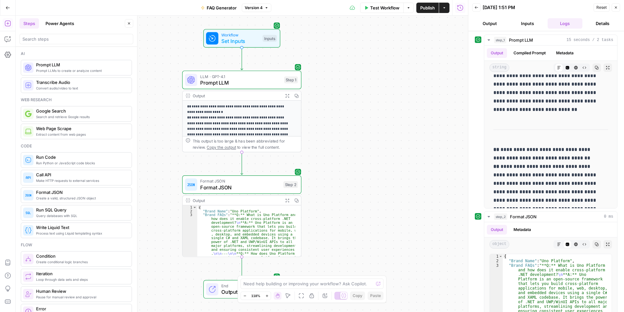
click at [303, 296] on icon "button" at bounding box center [301, 295] width 5 height 5
click at [317, 286] on textarea at bounding box center [309, 283] width 130 height 7
click at [296, 284] on textarea at bounding box center [309, 283] width 130 height 7
click at [323, 294] on icon "button" at bounding box center [325, 296] width 4 height 4
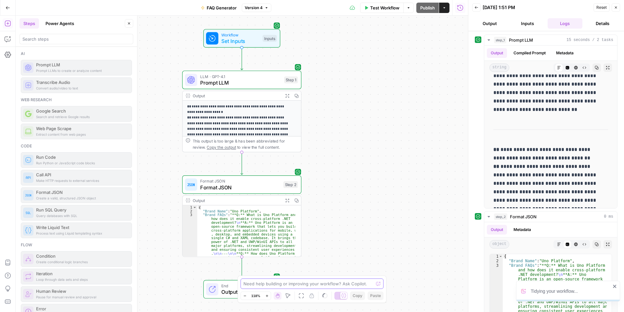
click at [324, 286] on textarea at bounding box center [309, 283] width 130 height 7
click at [317, 282] on textarea at bounding box center [309, 283] width 130 height 7
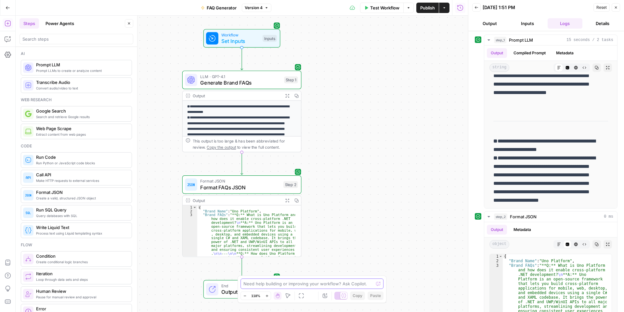
scroll to position [0, 0]
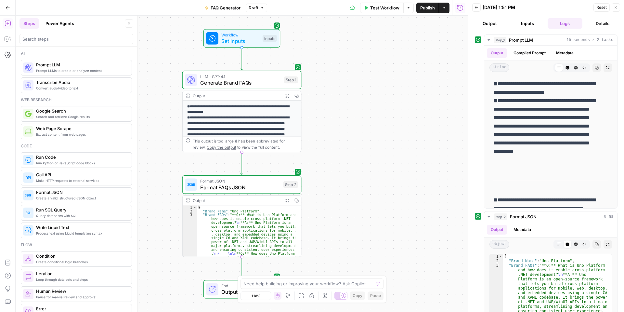
click at [262, 111] on p "**********" at bounding box center [238, 126] width 103 height 45
click at [274, 86] on span "Generate Brand FAQs" at bounding box center [240, 83] width 81 height 8
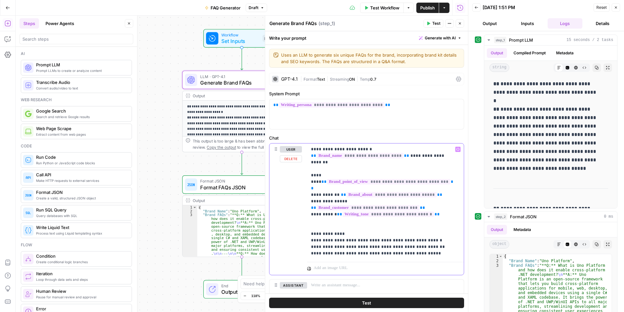
drag, startPoint x: 423, startPoint y: 216, endPoint x: 315, endPoint y: 215, distance: 107.7
click at [315, 215] on p "**********" at bounding box center [383, 201] width 144 height 111
copy p "**********"
click at [431, 226] on p "**********" at bounding box center [383, 201] width 144 height 111
paste div
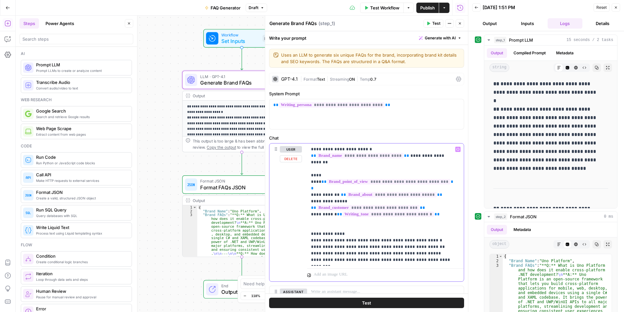
click at [309, 234] on div "**********" at bounding box center [385, 204] width 157 height 122
click at [391, 26] on div "Generate Brand FAQs Generate Brand FAQs ( step_1 )" at bounding box center [345, 23] width 153 height 7
click at [459, 22] on icon "button" at bounding box center [460, 23] width 4 height 4
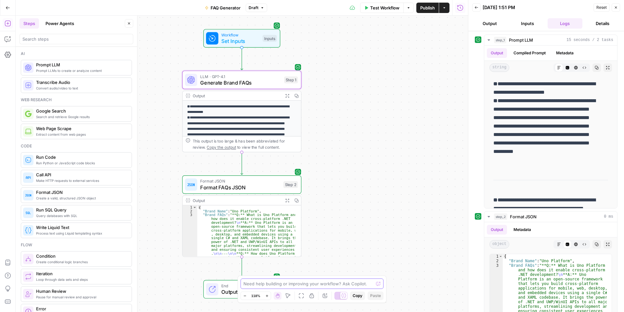
click at [316, 284] on textarea at bounding box center [309, 283] width 130 height 7
paste textarea "Provide answers that directly and clearly resolve the user’s intent."
paste textarea "real questions customers have already asked on platforms like Google Search, St…"
click at [264, 270] on textarea "I want to include real questions customers have already asked on platforms like…" at bounding box center [305, 277] width 125 height 20
click at [301, 285] on textarea "I want to search for and include real questions customers have already asked on…" at bounding box center [305, 277] width 125 height 20
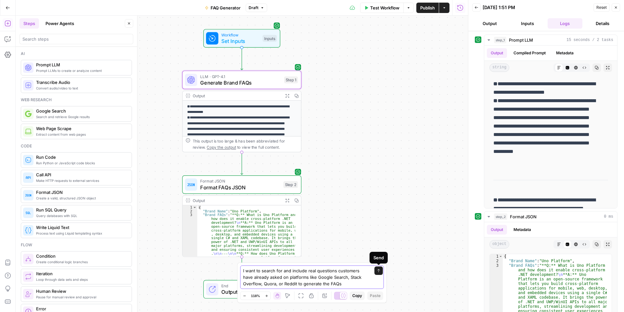
type textarea "I want to search for and include real questions customers have already asked on…"
click at [378, 274] on button "Send" at bounding box center [379, 270] width 8 height 8
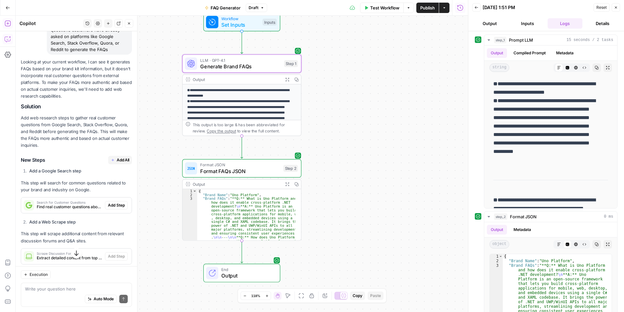
scroll to position [130, 0]
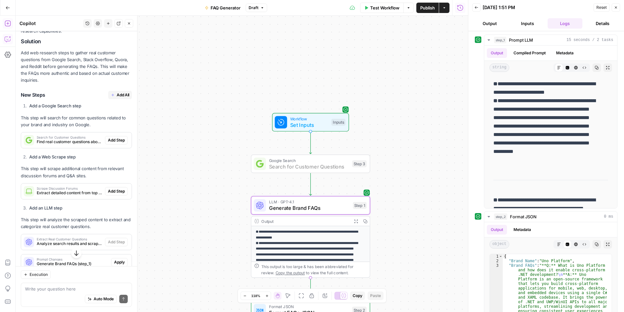
click at [109, 139] on span "Add Step" at bounding box center [116, 140] width 17 height 6
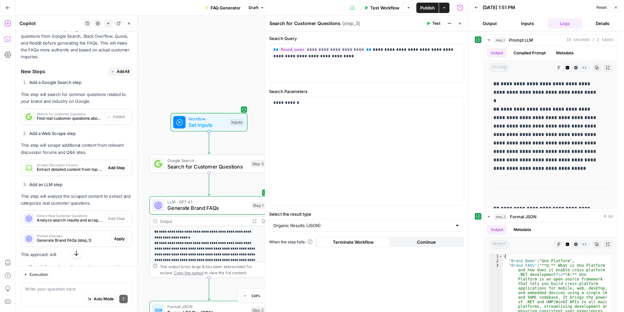
scroll to position [173, 0]
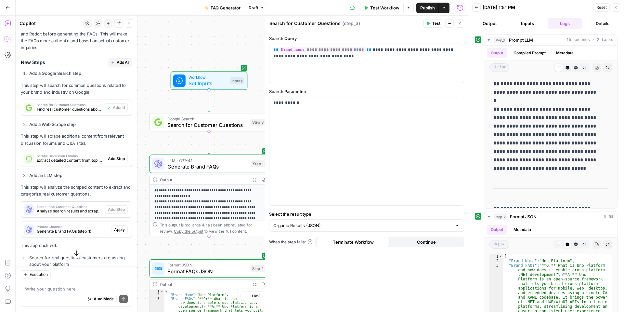
click at [439, 24] on span "Test" at bounding box center [437, 23] width 8 height 6
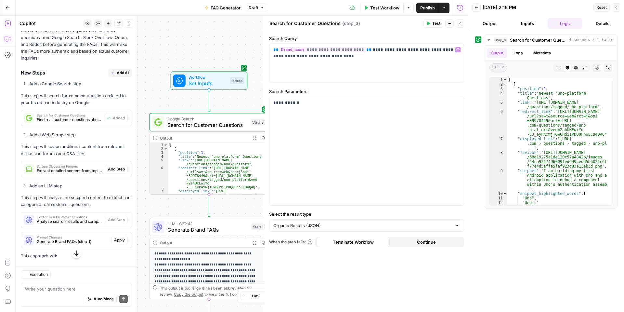
scroll to position [173, 0]
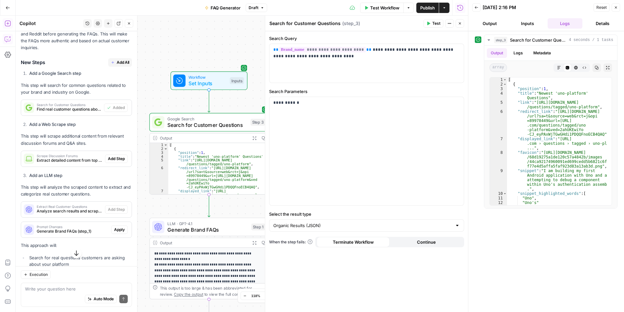
click at [492, 29] on header "Back 09/22/25 at 2:16 PM Reset Close Output Inputs Logs Details" at bounding box center [547, 15] width 156 height 31
click at [489, 20] on button "Output" at bounding box center [490, 23] width 35 height 10
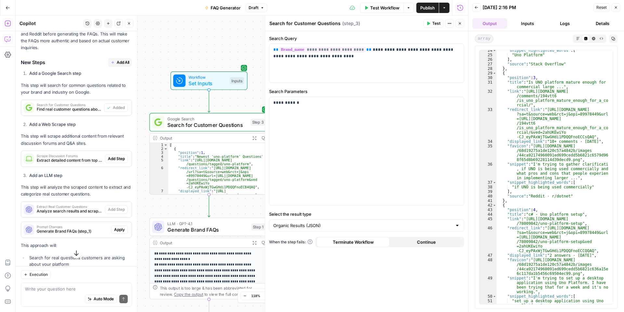
scroll to position [254, 0]
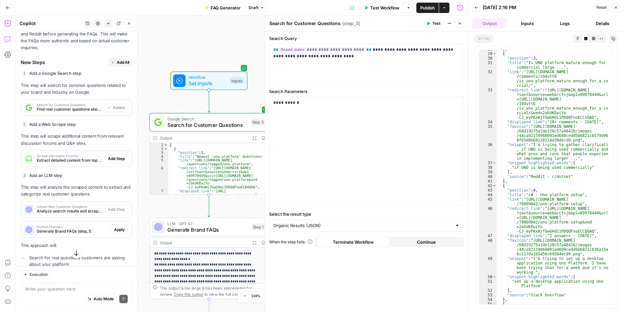
click at [458, 23] on button "Close" at bounding box center [460, 23] width 8 height 8
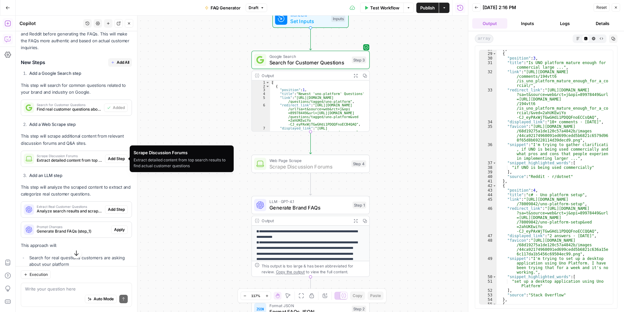
click at [114, 160] on span "Add Step" at bounding box center [116, 159] width 17 height 6
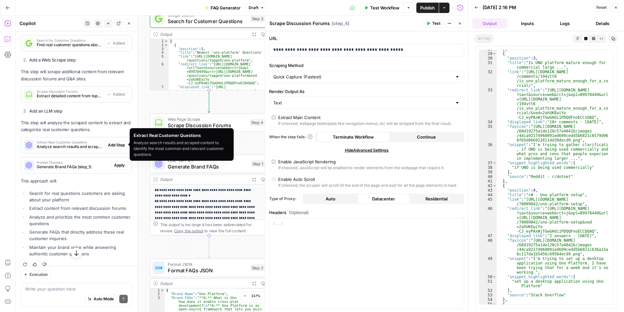
scroll to position [238, 0]
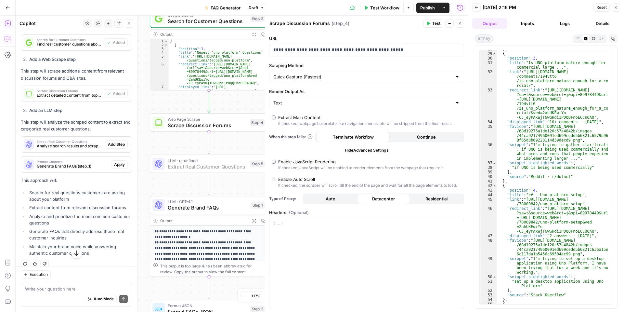
click at [114, 145] on span "Add Step" at bounding box center [116, 144] width 17 height 6
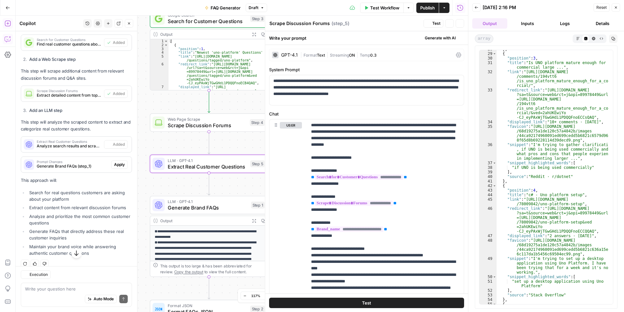
type textarea "Extract Real Customer Questions"
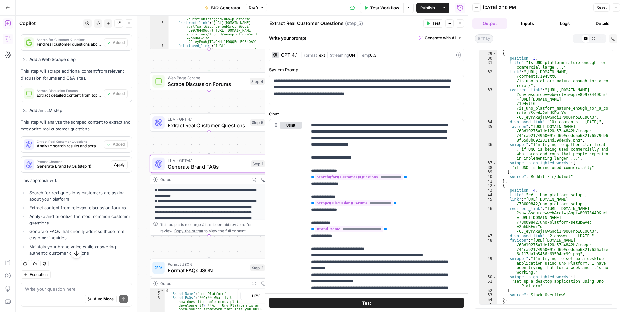
click at [115, 164] on span "Apply" at bounding box center [119, 165] width 11 height 6
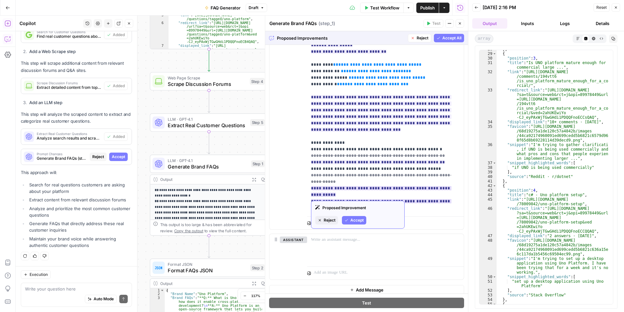
scroll to position [148, 0]
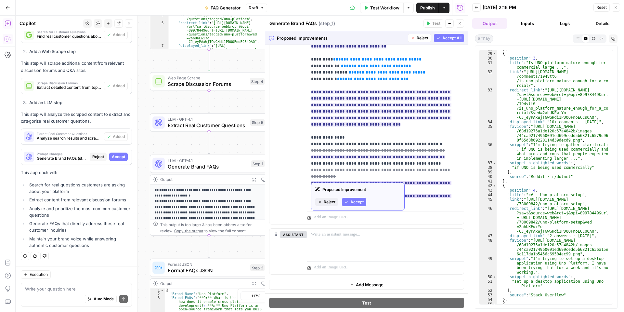
click at [359, 199] on span "Accept" at bounding box center [357, 202] width 13 height 6
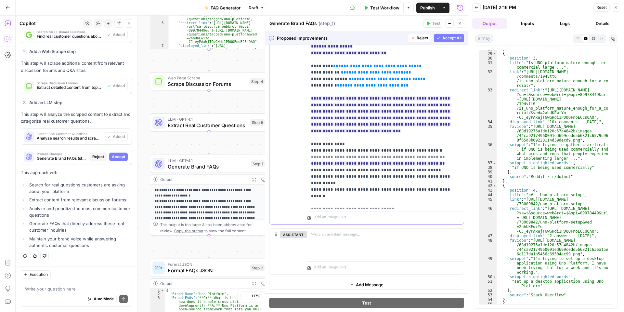
scroll to position [142, 0]
click at [356, 180] on span "Accept" at bounding box center [357, 183] width 13 height 6
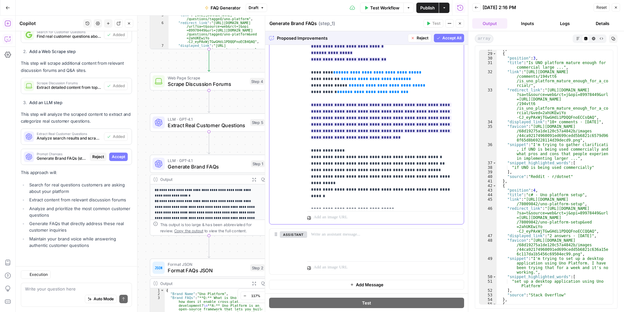
scroll to position [235, 0]
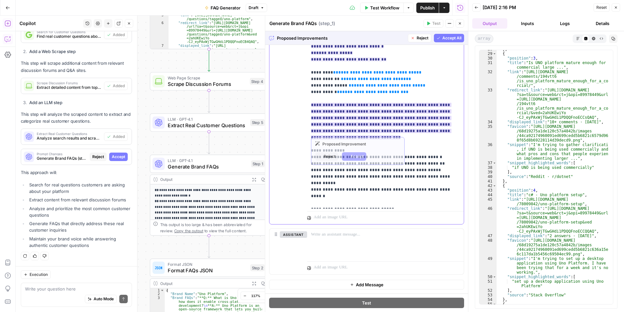
click at [354, 120] on span "**********" at bounding box center [381, 121] width 140 height 41
click at [350, 155] on button "Accept" at bounding box center [354, 156] width 24 height 8
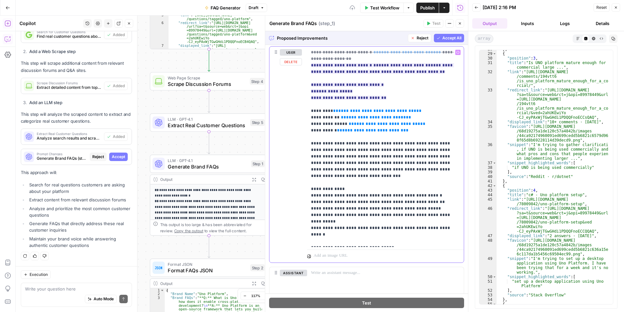
scroll to position [38, 0]
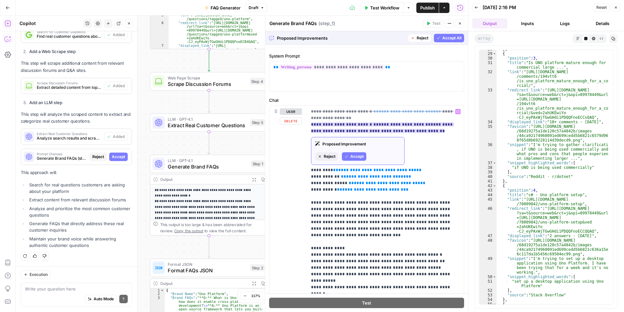
click at [348, 153] on button "Accept" at bounding box center [354, 156] width 24 height 8
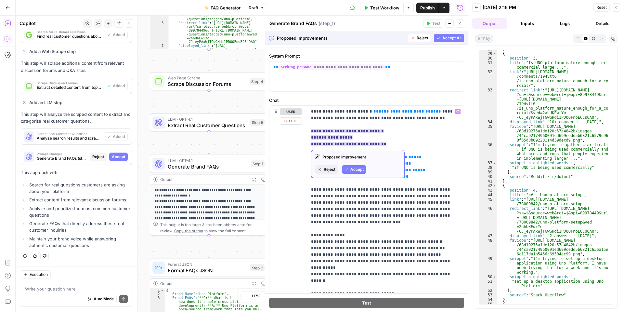
click at [349, 167] on button "Accept" at bounding box center [354, 169] width 24 height 8
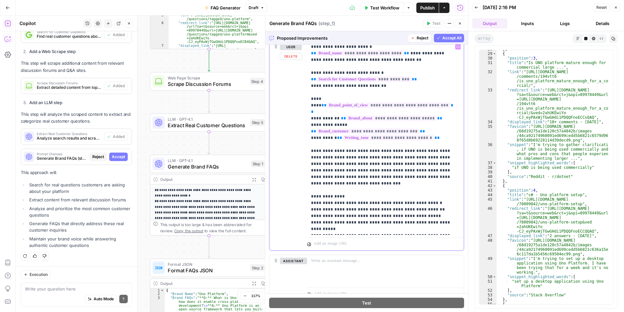
scroll to position [129, 0]
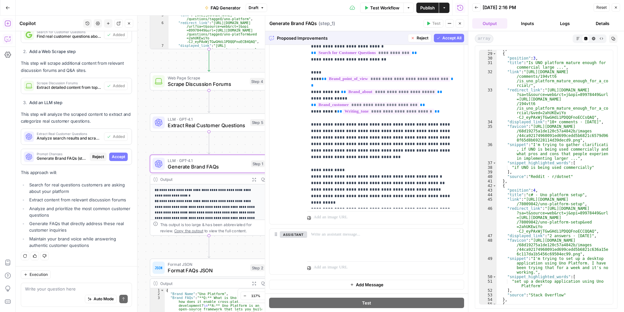
click at [118, 158] on span "Accept" at bounding box center [118, 157] width 13 height 6
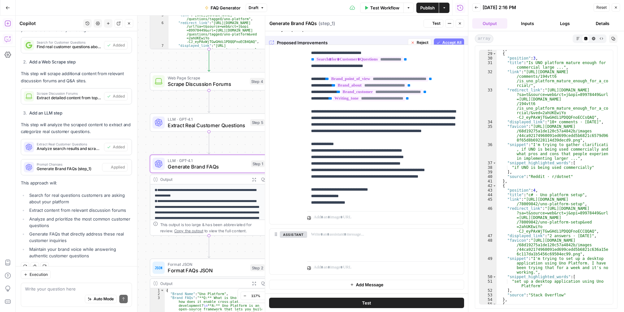
scroll to position [0, 0]
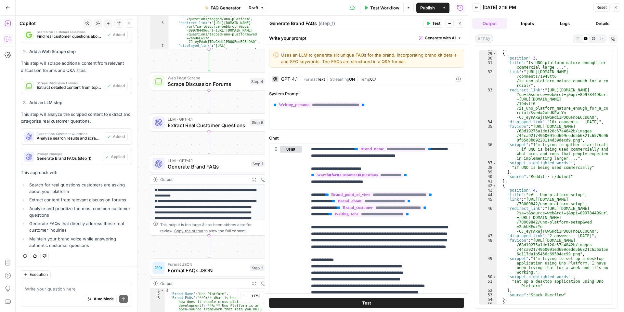
click at [427, 7] on span "Publish" at bounding box center [428, 8] width 15 height 7
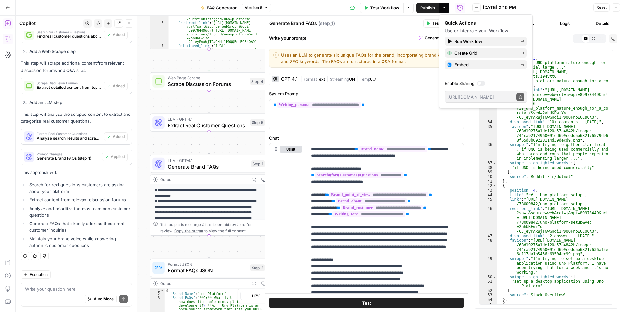
click at [401, 25] on div "Generate Brand FAQs Generate Brand FAQs ( step_1 )" at bounding box center [345, 23] width 153 height 7
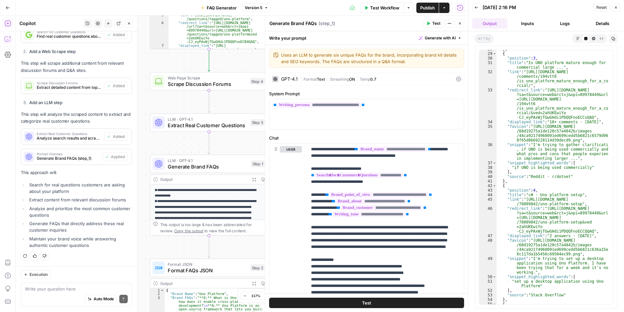
click at [465, 24] on header "Generate Brand FAQs Generate Brand FAQs ( step_1 ) Test Actions Close" at bounding box center [366, 24] width 203 height 16
click at [462, 24] on button "Close" at bounding box center [460, 23] width 8 height 8
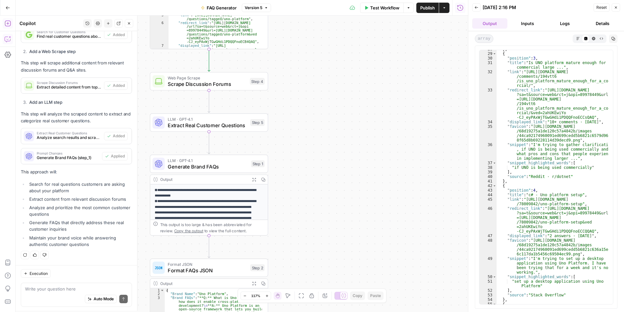
scroll to position [246, 0]
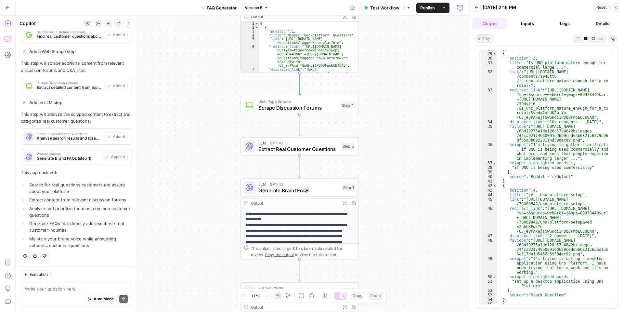
drag, startPoint x: 307, startPoint y: 79, endPoint x: 398, endPoint y: 85, distance: 90.9
click at [401, 87] on div "Workflow Set Inputs Inputs Google Search Search for Customer Questions Step 3 O…" at bounding box center [242, 164] width 453 height 296
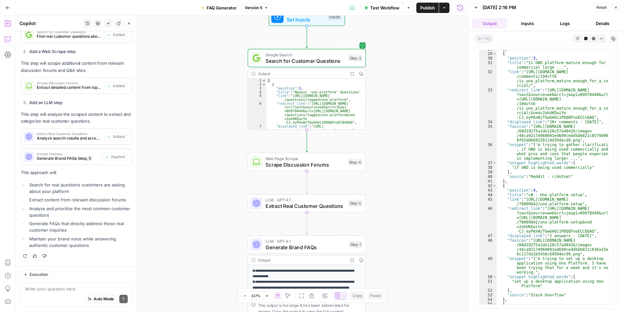
drag, startPoint x: 389, startPoint y: 81, endPoint x: 388, endPoint y: 151, distance: 69.9
click at [388, 151] on div "Workflow Set Inputs Inputs Google Search Search for Customer Questions Step 3 O…" at bounding box center [242, 164] width 453 height 296
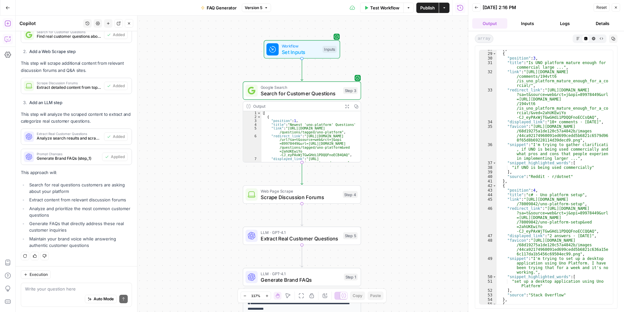
drag, startPoint x: 386, startPoint y: 149, endPoint x: 387, endPoint y: 168, distance: 18.9
click at [387, 168] on div "Workflow Set Inputs Inputs Google Search Search for Customer Questions Step 3 O…" at bounding box center [242, 164] width 453 height 296
click at [352, 94] on div "Google Search Search for Customer Questions Step 3 Copy step Delete step Add No…" at bounding box center [302, 90] width 112 height 13
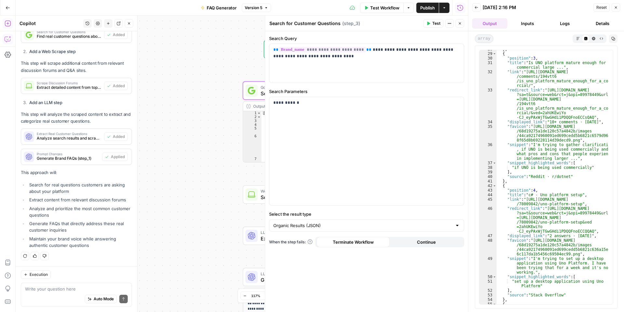
click at [448, 25] on icon "button" at bounding box center [450, 23] width 4 height 4
click at [535, 23] on button "Inputs" at bounding box center [527, 23] width 35 height 10
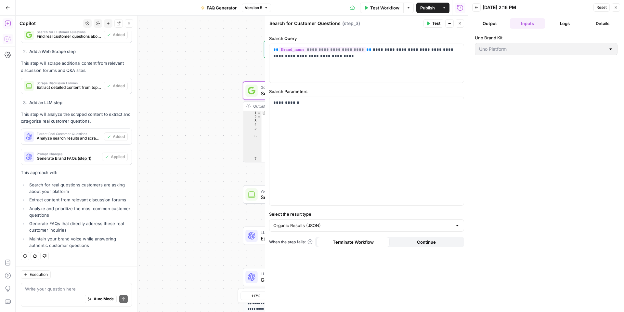
click at [559, 22] on button "Logs" at bounding box center [565, 23] width 35 height 10
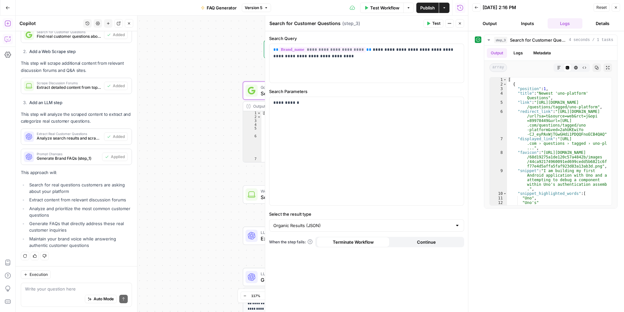
click at [598, 26] on button "Details" at bounding box center [602, 23] width 35 height 10
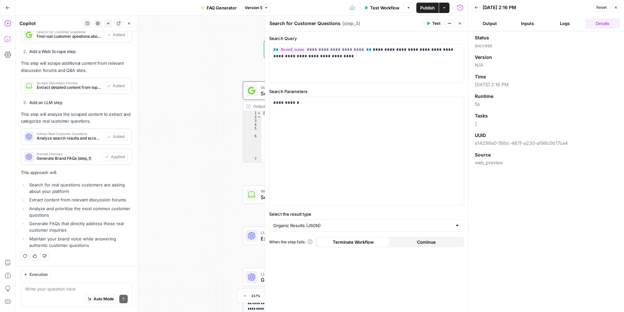
click at [497, 22] on button "Output" at bounding box center [490, 23] width 35 height 10
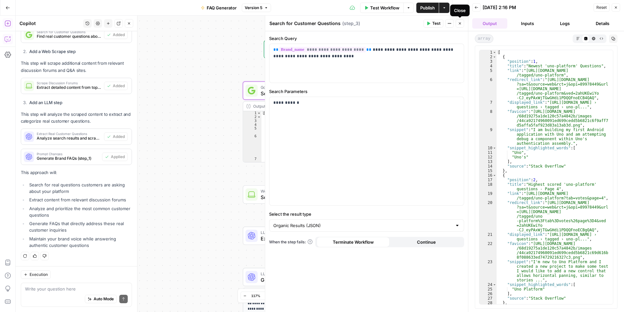
click at [462, 24] on icon "button" at bounding box center [460, 23] width 4 height 4
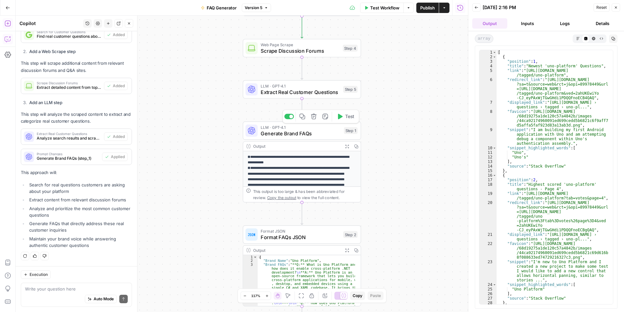
click at [350, 132] on div "Step 1" at bounding box center [351, 130] width 14 height 7
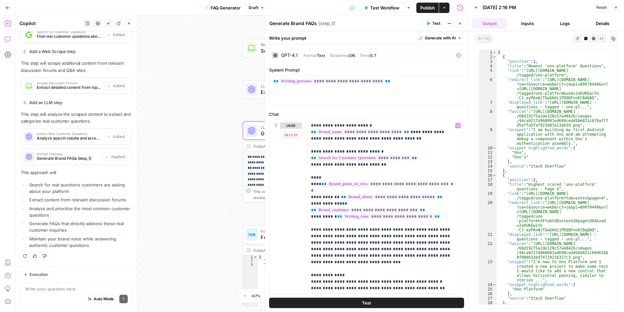
scroll to position [0, 0]
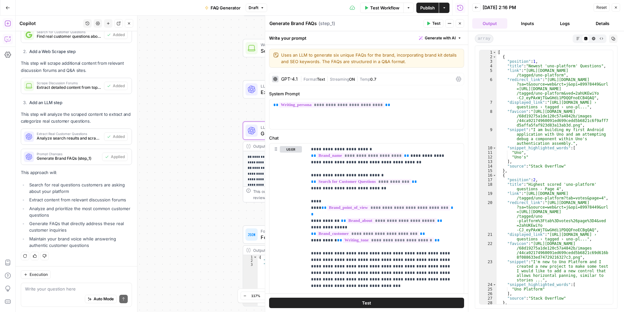
click at [456, 77] on icon at bounding box center [458, 78] width 5 height 5
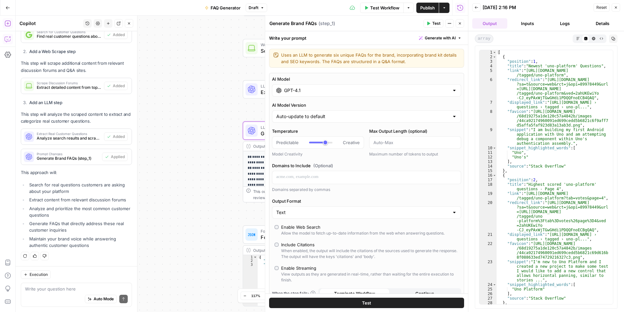
click at [353, 90] on input "GPT-4.1" at bounding box center [366, 90] width 165 height 7
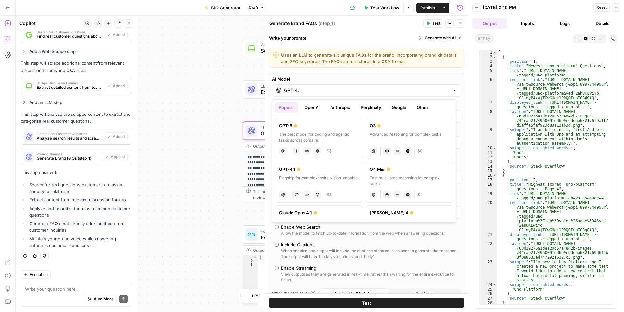
click at [316, 134] on div "The best model for coding and agentic tasks across domains" at bounding box center [319, 137] width 80 height 12
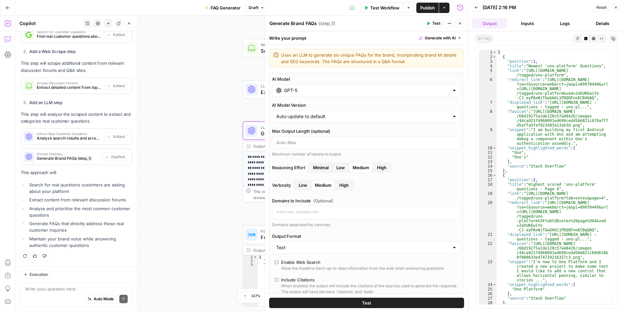
type input "GPT-5"
click at [355, 102] on label "AI Model Version" at bounding box center [366, 105] width 189 height 7
click at [355, 113] on input "Auto-update to default" at bounding box center [362, 116] width 173 height 7
type input "Auto-update to default"
click at [354, 100] on div "AI Model GPT-5 AI Model Version Auto-update to default Max Output Length (optio…" at bounding box center [366, 212] width 195 height 279
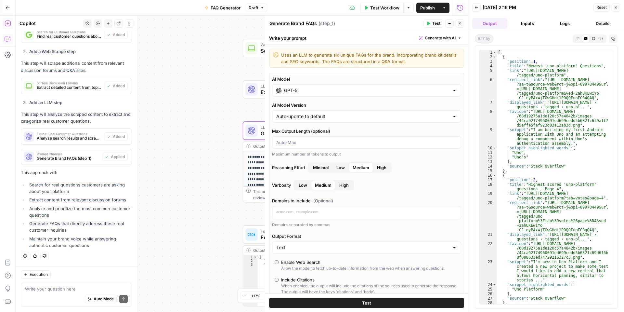
click at [352, 112] on div "Auto-update to default" at bounding box center [366, 116] width 189 height 12
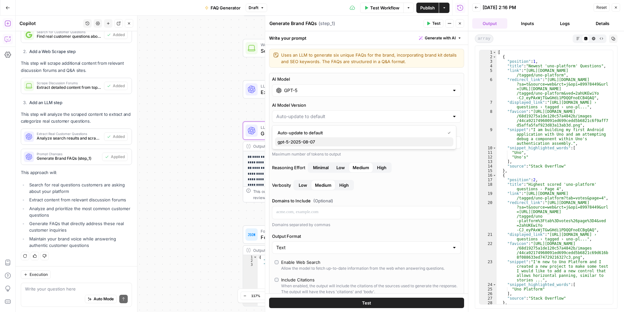
click at [335, 141] on span "gpt-5-2025-08-07" at bounding box center [363, 142] width 171 height 7
type input "gpt-5-2025-08-07"
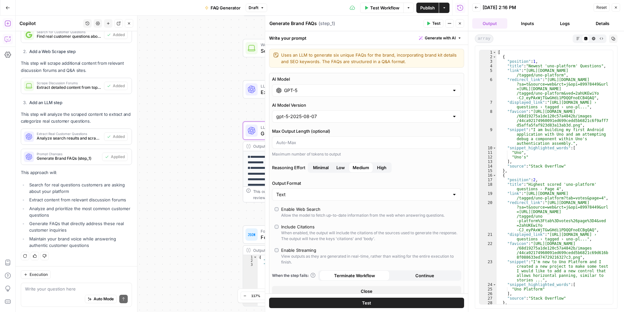
click at [274, 208] on div "AI Model GPT-5 AI Model Version gpt-5-2025-08-07 Max Output Length (optional) M…" at bounding box center [366, 186] width 195 height 226
click at [274, 224] on div "AI Model GPT-5 AI Model Version gpt-5-2025-08-07 Max Output Length (optional) M…" at bounding box center [366, 186] width 195 height 226
click at [375, 27] on div "Generate Brand FAQs Generate Brand FAQs ( step_1 )" at bounding box center [345, 23] width 153 height 7
click at [327, 22] on span "( step_1 )" at bounding box center [327, 23] width 17 height 7
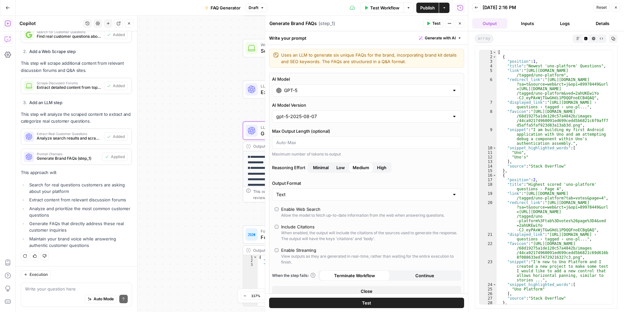
click at [309, 22] on textarea "Generate Brand FAQs" at bounding box center [293, 23] width 47 height 7
click at [337, 23] on div "Generate Brand FAQs Generate Brand FAQs ( step_1 )" at bounding box center [345, 23] width 153 height 7
click at [325, 24] on span "( step_1 )" at bounding box center [327, 23] width 17 height 7
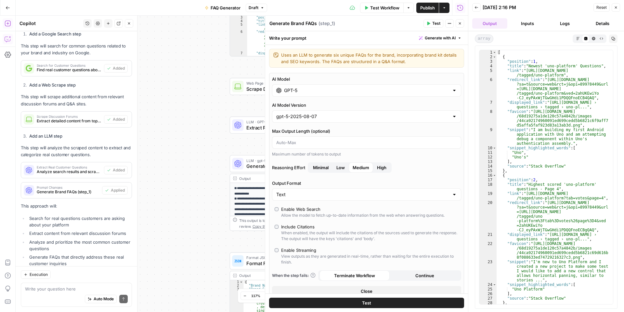
scroll to position [116, 0]
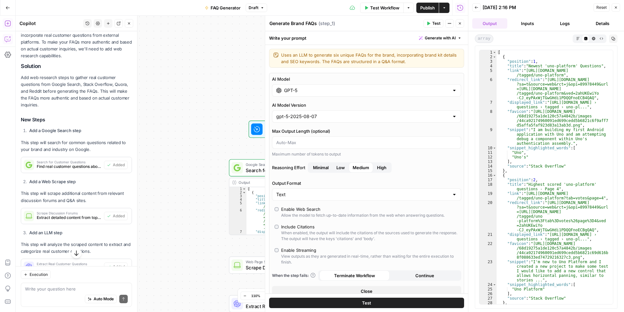
click at [175, 114] on div "Workflow Set Inputs Inputs Google Search Search for Customer Questions Step 3 O…" at bounding box center [242, 164] width 453 height 296
click at [460, 24] on icon "button" at bounding box center [460, 23] width 2 height 2
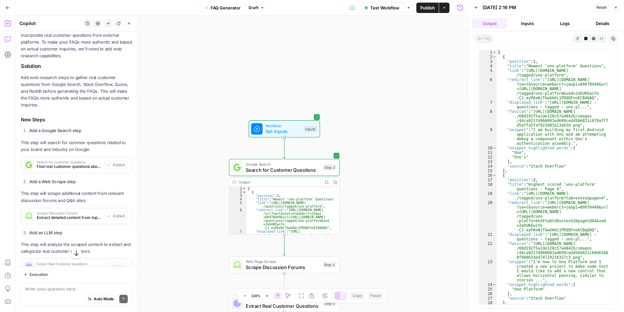
click at [357, 50] on div "Workflow Set Inputs Inputs Google Search Search for Customer Questions Step 3 O…" at bounding box center [242, 164] width 453 height 296
click at [263, 13] on div "Go Back FAQ Generator Draft Test Workflow Options Publish Actions Run History" at bounding box center [234, 7] width 468 height 15
click at [261, 10] on button "Draft" at bounding box center [256, 8] width 21 height 8
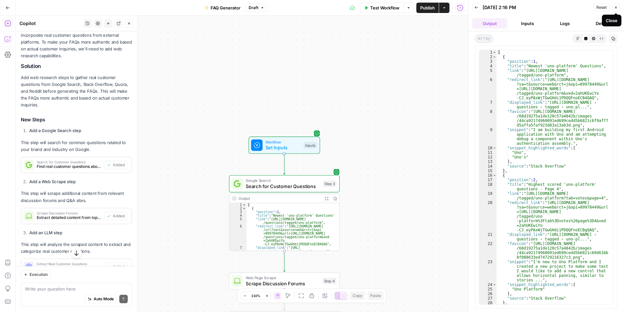
click at [617, 7] on icon "button" at bounding box center [616, 8] width 4 height 4
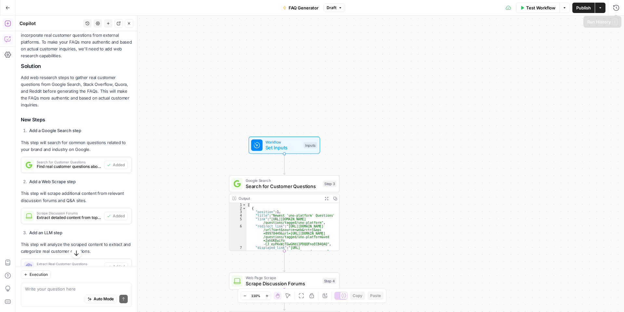
click at [601, 8] on icon "button" at bounding box center [601, 8] width 4 height 4
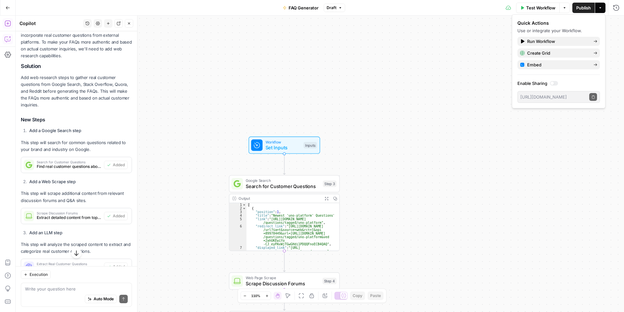
click at [561, 8] on button "Options" at bounding box center [565, 8] width 10 height 10
click at [319, 192] on div "Google Search Search for Customer Questions Step 3 Copy step Delete step Add No…" at bounding box center [284, 183] width 111 height 17
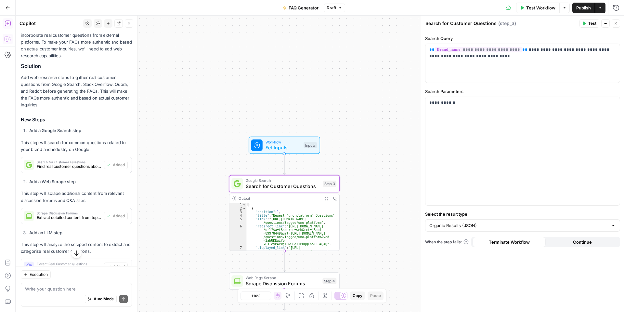
click at [549, 7] on span "Test Workflow" at bounding box center [541, 8] width 29 height 7
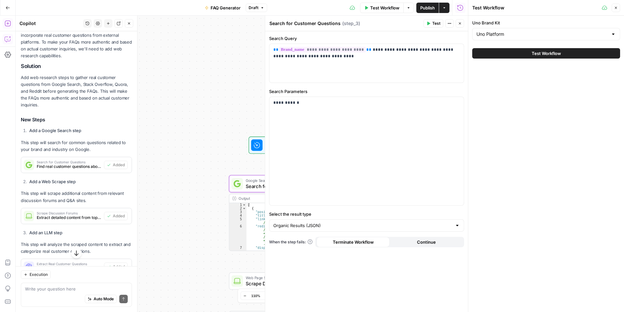
click at [511, 50] on button "Test Workflow" at bounding box center [547, 53] width 148 height 10
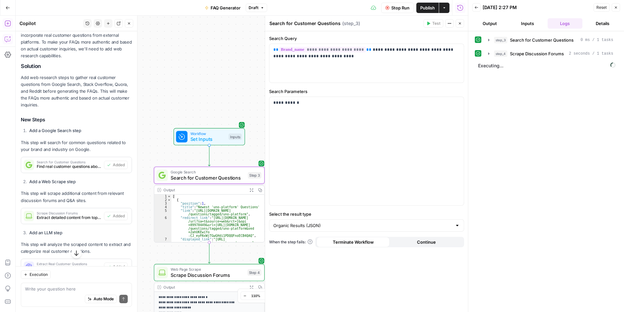
drag, startPoint x: 251, startPoint y: 100, endPoint x: 176, endPoint y: 91, distance: 75.6
click at [176, 91] on div "**********" at bounding box center [242, 164] width 453 height 296
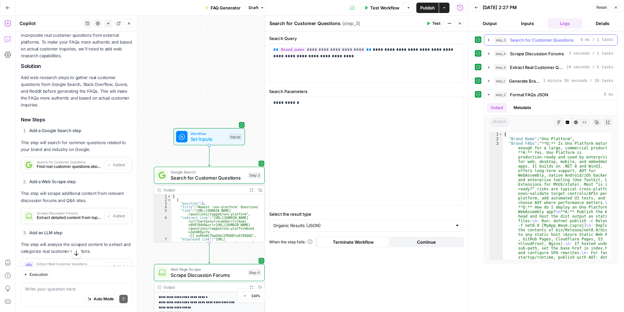
click at [488, 40] on icon "button" at bounding box center [489, 39] width 5 height 5
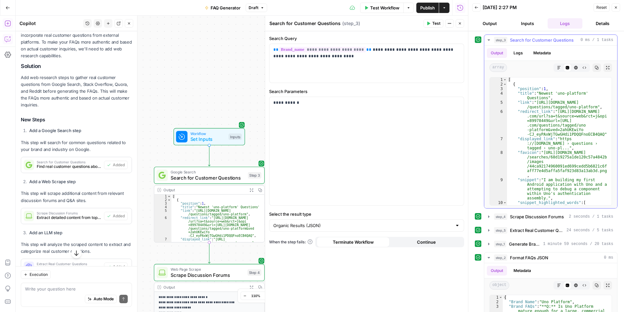
drag, startPoint x: 488, startPoint y: 40, endPoint x: 493, endPoint y: 43, distance: 5.9
click at [489, 40] on icon "button" at bounding box center [489, 39] width 5 height 5
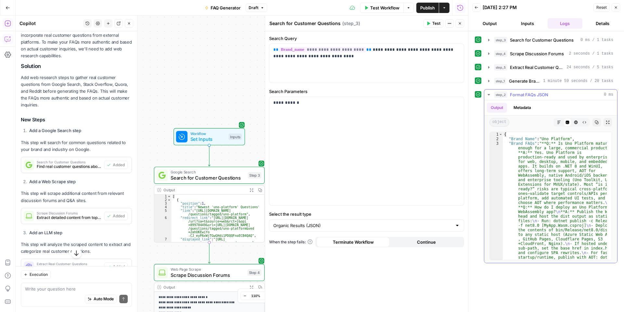
click at [488, 93] on icon "button" at bounding box center [489, 94] width 5 height 5
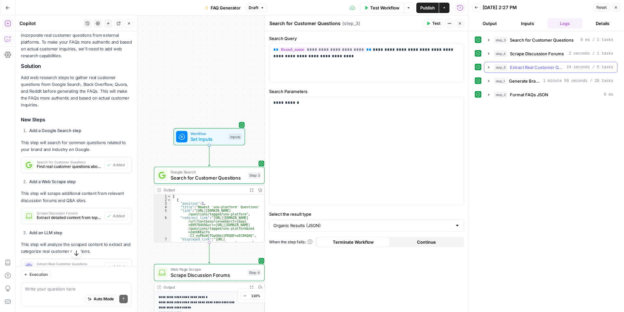
click at [490, 67] on icon "button" at bounding box center [489, 67] width 5 height 5
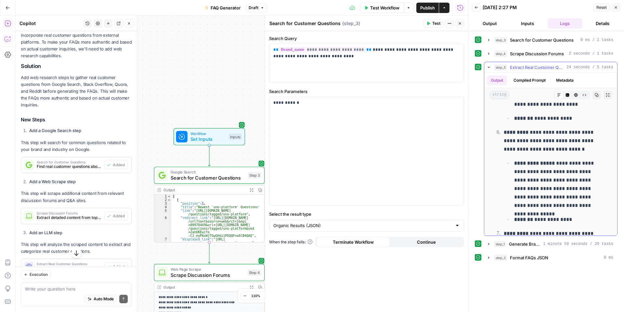
scroll to position [520, 0]
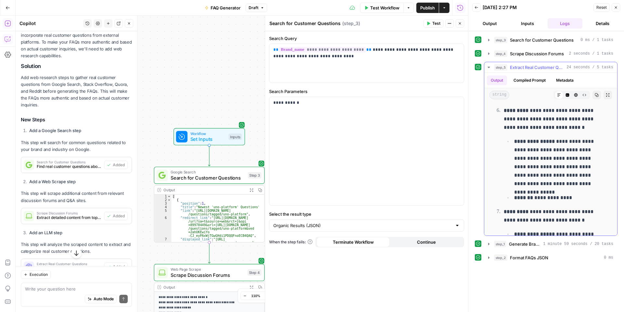
drag, startPoint x: 505, startPoint y: 136, endPoint x: 495, endPoint y: 132, distance: 11.2
click at [495, 132] on ol "**********" at bounding box center [551, 91] width 115 height 998
click at [487, 68] on button "step_5 Extract Real Customer Questions 24 seconds / 5 tasks" at bounding box center [551, 67] width 133 height 10
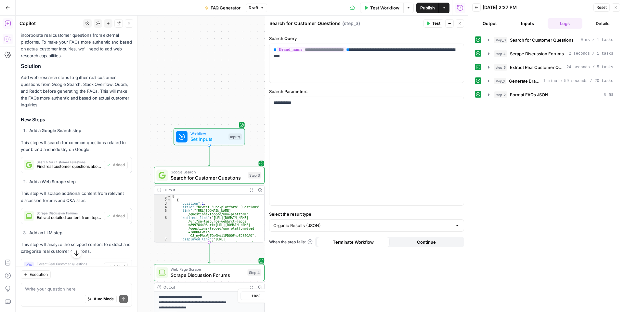
click at [497, 33] on div "step_3 Search for Customer Questions 0 ms / 1 tasks step_4 Scrape Discussion Fo…" at bounding box center [547, 171] width 156 height 281
click at [495, 25] on button "Output" at bounding box center [490, 23] width 35 height 10
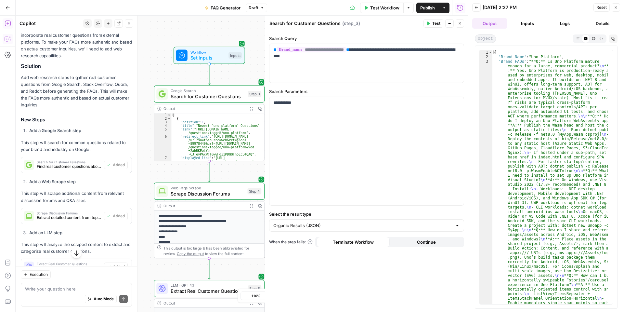
click at [475, 8] on icon "button" at bounding box center [477, 8] width 4 height 4
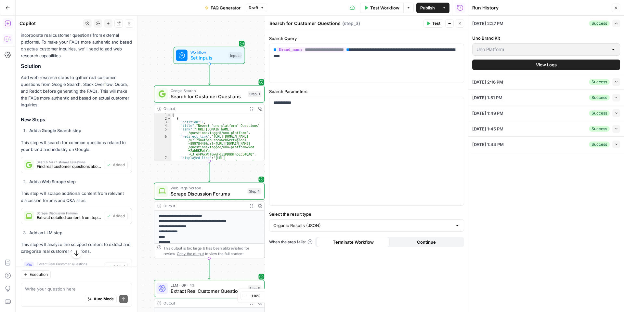
click at [515, 142] on div "09/22/25 at 1:44 PM Success Collapse" at bounding box center [547, 144] width 148 height 15
click at [409, 7] on icon "button" at bounding box center [409, 8] width 4 height 4
click at [397, 33] on span "View Last Test" at bounding box center [390, 32] width 29 height 7
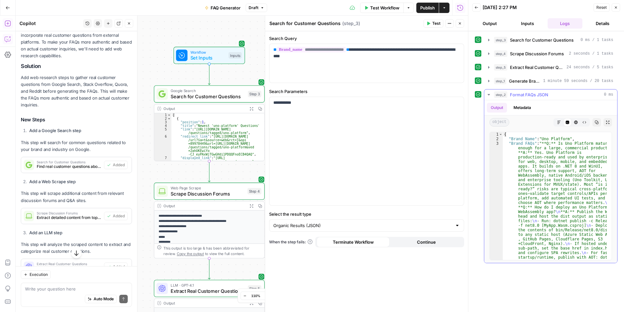
click at [527, 96] on span "Format FAQs JSON" at bounding box center [529, 94] width 38 height 7
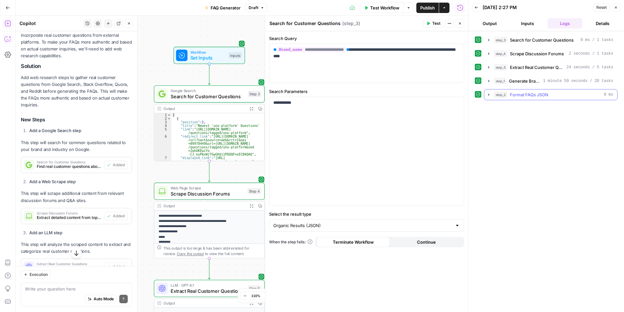
click at [528, 95] on span "Format FAQs JSON" at bounding box center [529, 94] width 38 height 7
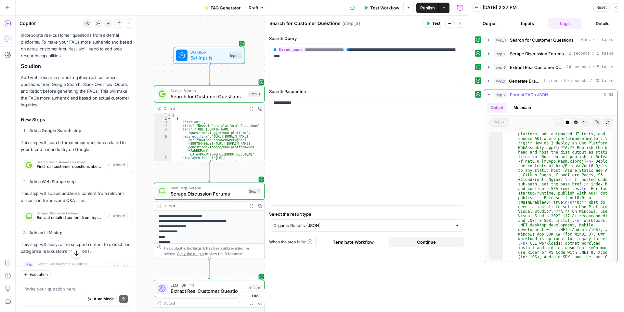
scroll to position [45, 0]
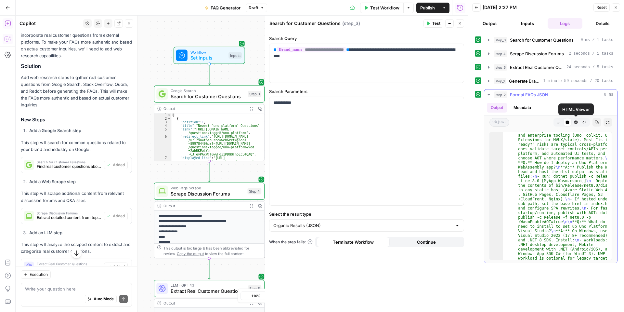
click at [577, 122] on icon "button" at bounding box center [577, 123] width 4 height 4
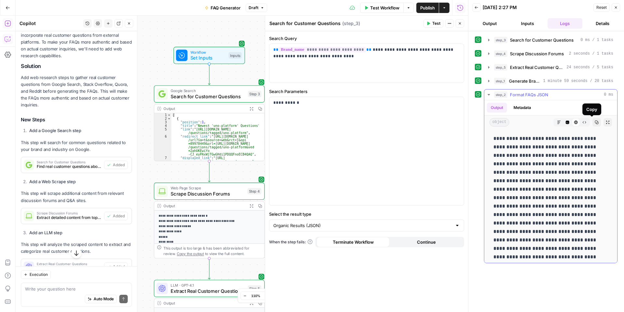
click at [593, 126] on button "Copy" at bounding box center [597, 122] width 8 height 8
click at [593, 126] on button "Copied" at bounding box center [597, 122] width 8 height 8
click at [606, 122] on icon "button" at bounding box center [608, 122] width 4 height 4
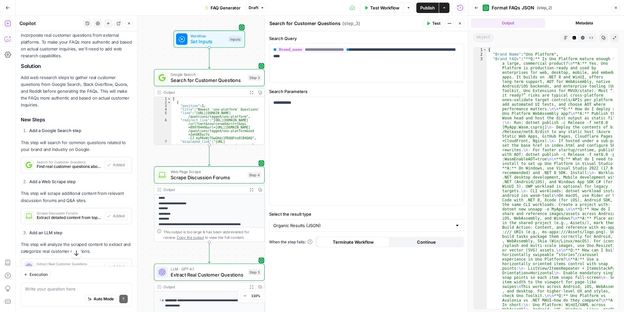
scroll to position [170, 0]
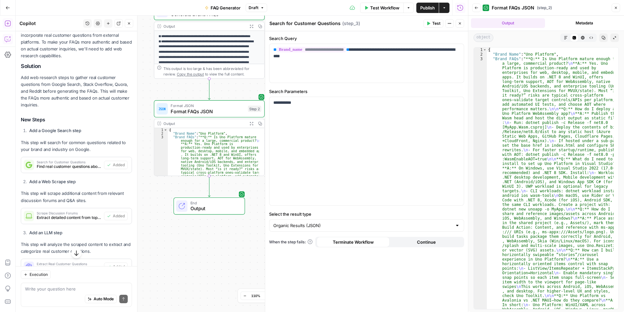
click at [224, 113] on span "Format FAQs JSON" at bounding box center [208, 111] width 74 height 7
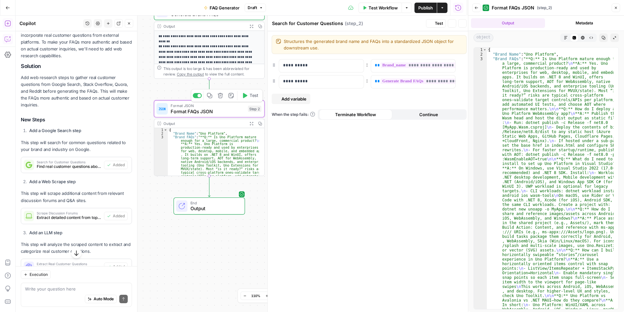
type textarea "Format FAQs JSON"
click at [224, 113] on span "Format FAQs JSON" at bounding box center [208, 111] width 74 height 7
click at [567, 37] on icon "button" at bounding box center [566, 38] width 4 height 4
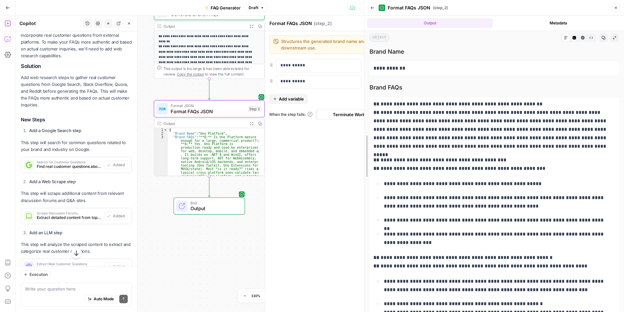
drag, startPoint x: 470, startPoint y: 58, endPoint x: 352, endPoint y: 66, distance: 118.0
click at [354, 67] on body "U Uno New Home Browse Insights Opportunities Your Data Recent Grids Run workflo…" at bounding box center [312, 156] width 624 height 312
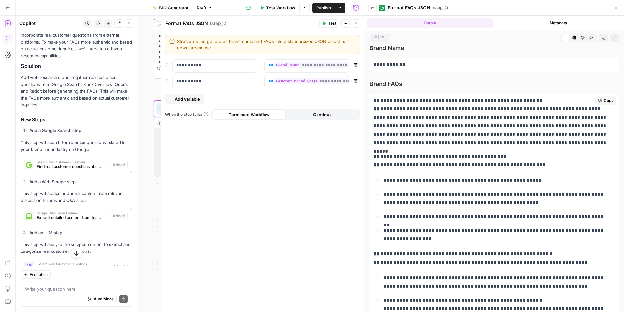
scroll to position [0, 0]
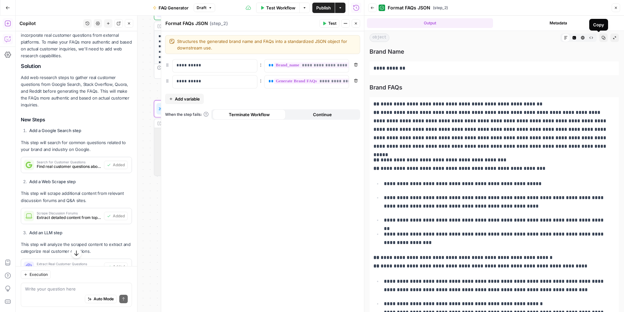
click at [602, 39] on icon "button" at bounding box center [604, 38] width 4 height 4
click at [581, 38] on button "HTML Viewer" at bounding box center [583, 37] width 8 height 8
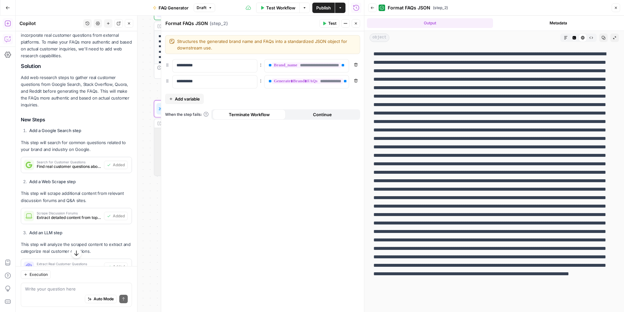
click at [589, 37] on button "Raw Output" at bounding box center [591, 37] width 8 height 8
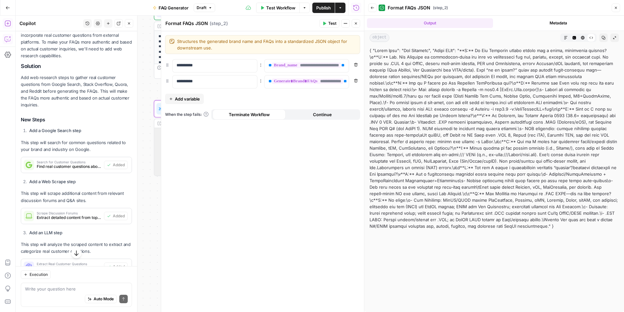
click at [566, 37] on icon "button" at bounding box center [566, 38] width 4 height 4
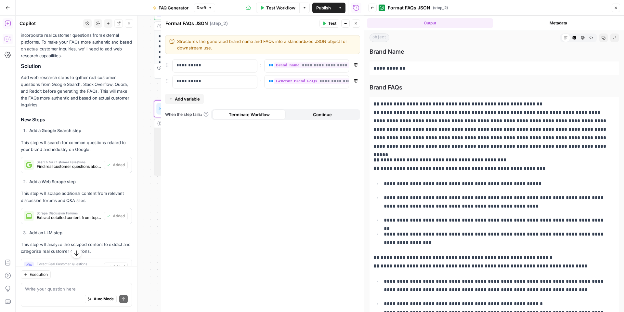
drag, startPoint x: 621, startPoint y: 10, endPoint x: 617, endPoint y: 9, distance: 3.3
click at [618, 9] on header "Back Format FAQs JSON ( step_2 ) Close" at bounding box center [495, 8] width 260 height 16
drag, startPoint x: 617, startPoint y: 9, endPoint x: 607, endPoint y: 12, distance: 10.3
click at [617, 9] on icon "button" at bounding box center [616, 8] width 4 height 4
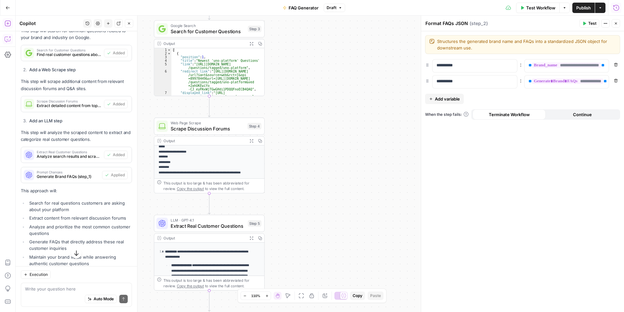
scroll to position [246, 0]
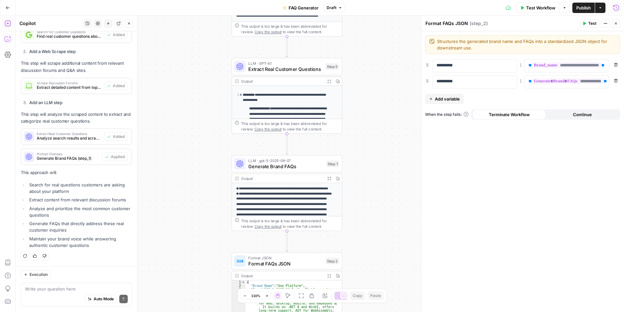
drag, startPoint x: 95, startPoint y: 244, endPoint x: 21, endPoint y: 173, distance: 102.6
click at [21, 173] on div "Looking at your current workflow, I can see it generates FAQs based on your bra…" at bounding box center [76, 69] width 111 height 363
copy div "This approach will: Search for real questions customers are asking about your p…"
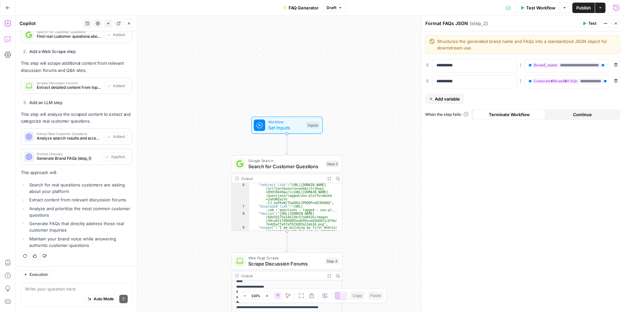
scroll to position [20, 0]
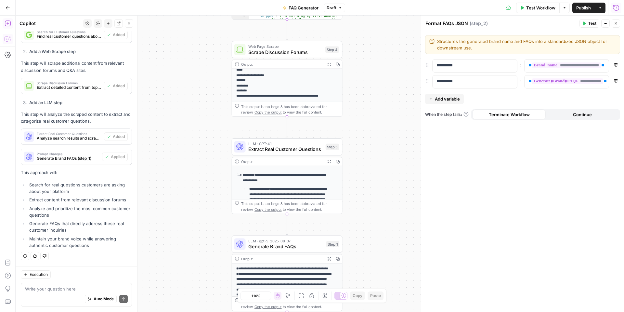
click at [270, 180] on p "**********" at bounding box center [288, 177] width 90 height 10
click at [270, 151] on span "Extract Real Customer Questions" at bounding box center [285, 149] width 74 height 7
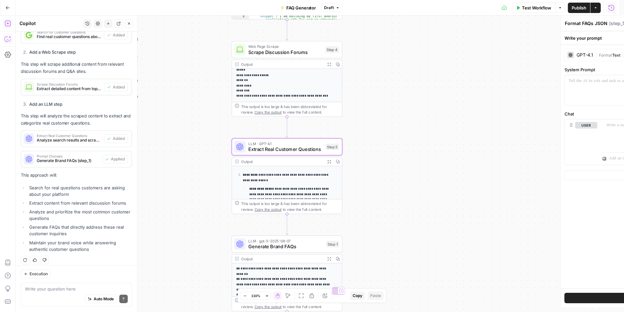
type textarea "Extract Real Customer Questions"
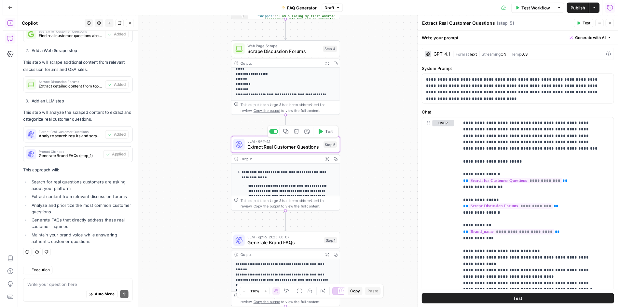
scroll to position [65, 0]
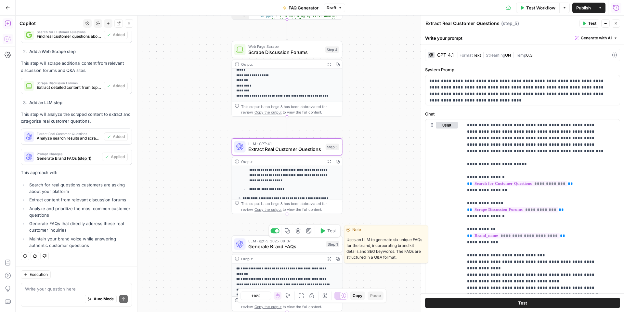
click at [282, 244] on span "Generate Brand FAQs" at bounding box center [285, 246] width 75 height 7
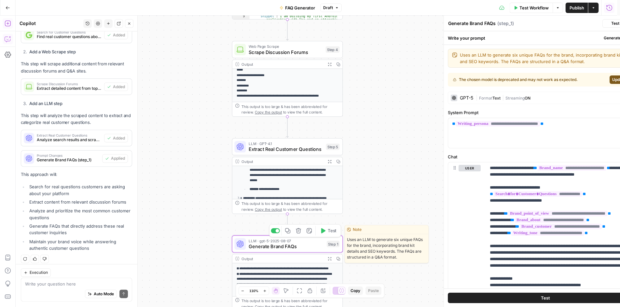
scroll to position [246, 0]
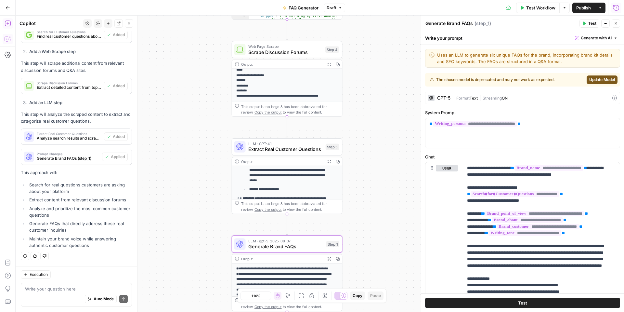
click at [269, 144] on span "LLM · GPT-4.1" at bounding box center [285, 144] width 74 height 6
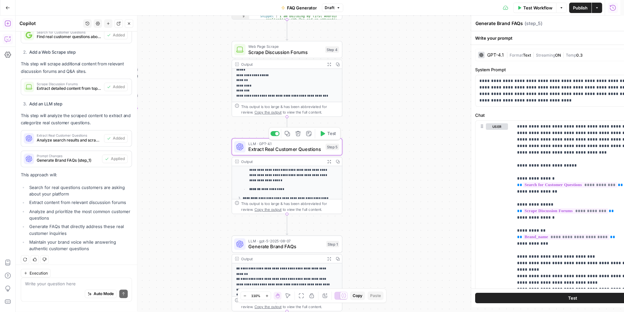
type textarea "Extract Real Customer Questions"
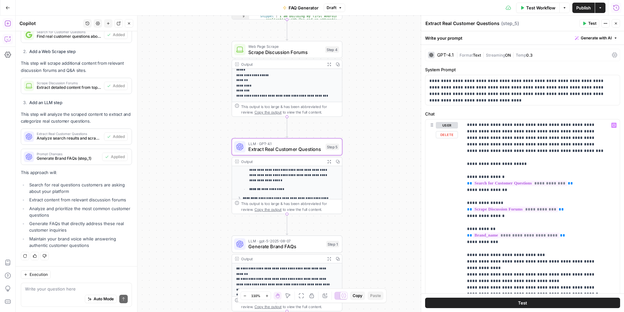
scroll to position [0, 0]
click at [443, 58] on div "GPT-4.1 | Format Text | Streaming ON | Temp 0.3" at bounding box center [522, 55] width 195 height 12
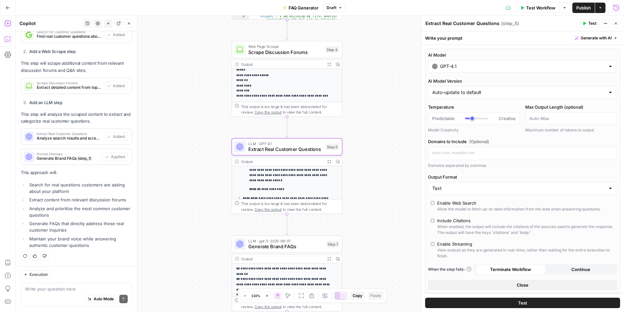
click at [449, 66] on input "GPT-4.1" at bounding box center [522, 66] width 165 height 7
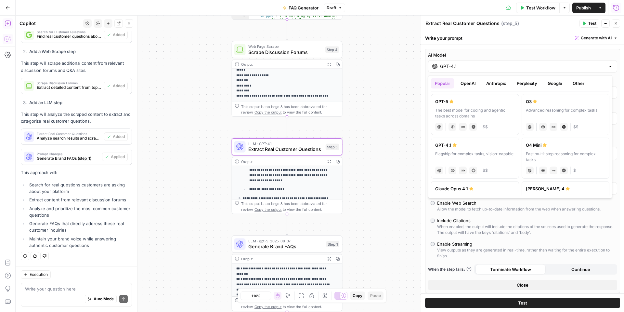
click at [453, 103] on div "GPT-5" at bounding box center [475, 101] width 80 height 7
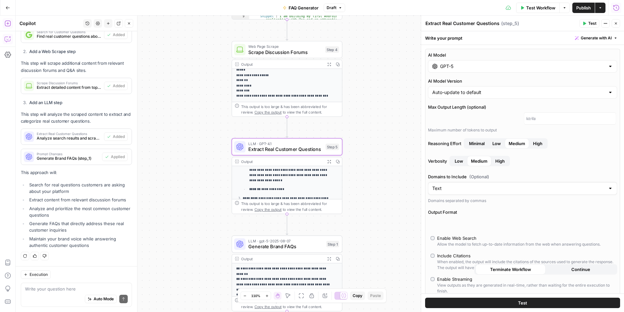
type input "GPT-5"
click at [437, 237] on div "Enable Web Search" at bounding box center [456, 238] width 39 height 7
click at [308, 242] on span "LLM · gpt-5-2025-08-07" at bounding box center [285, 241] width 75 height 6
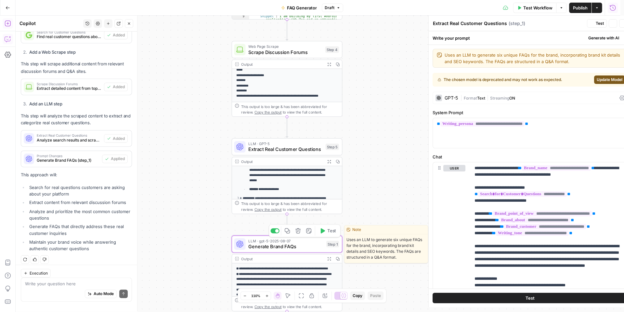
type textarea "Generate Brand FAQs"
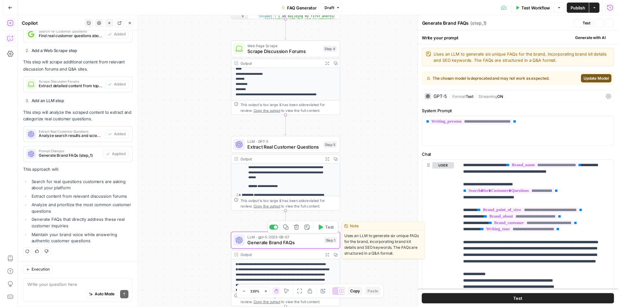
scroll to position [246, 0]
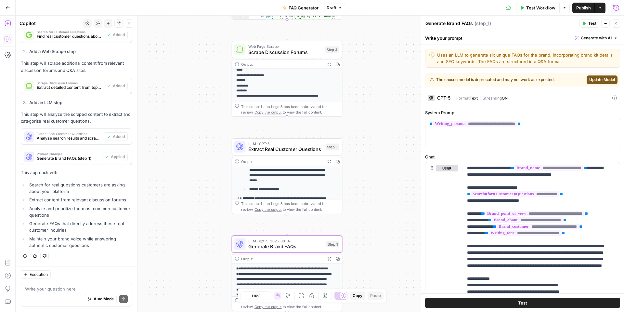
click at [259, 146] on span "Extract Real Customer Questions" at bounding box center [285, 149] width 74 height 7
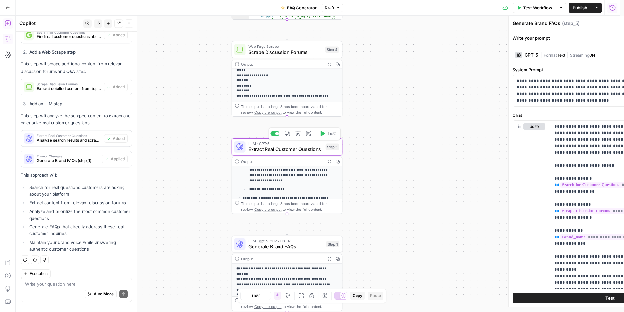
type textarea "Extract Real Customer Questions"
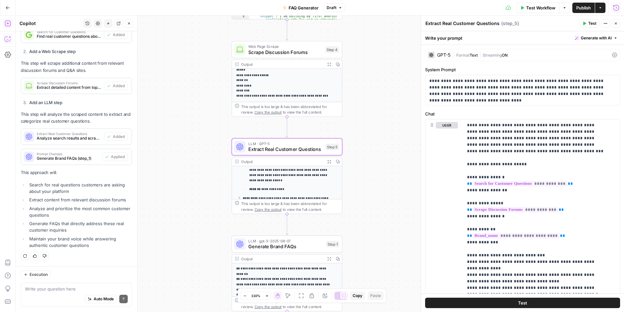
click at [277, 250] on span "Generate Brand FAQs" at bounding box center [285, 246] width 75 height 7
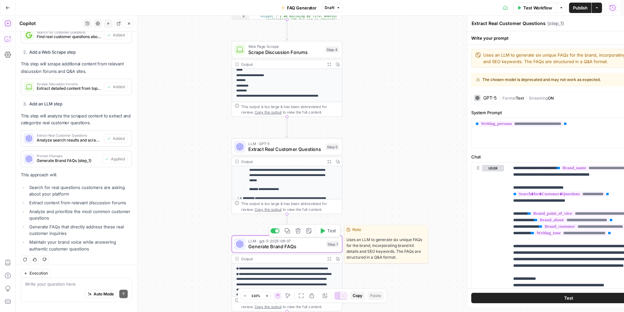
type textarea "Generate Brand FAQs"
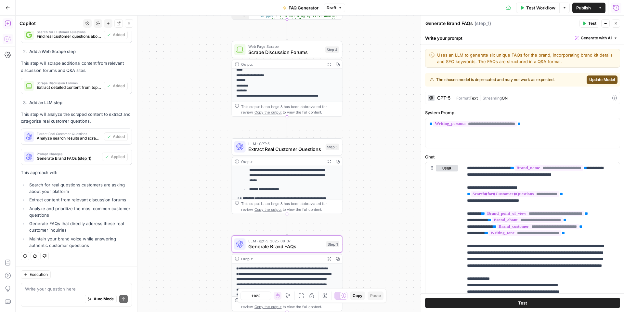
click at [590, 79] on span "Update Model" at bounding box center [603, 80] width 26 height 6
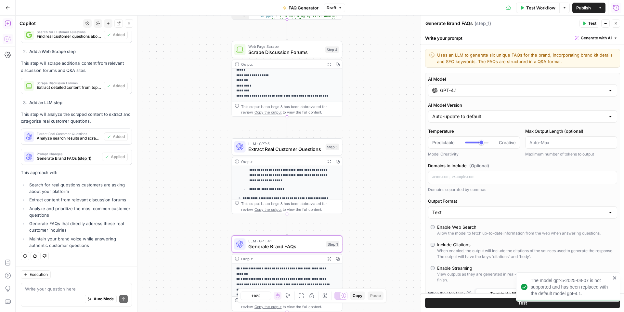
click at [290, 143] on span "LLM · GPT-5" at bounding box center [285, 144] width 74 height 6
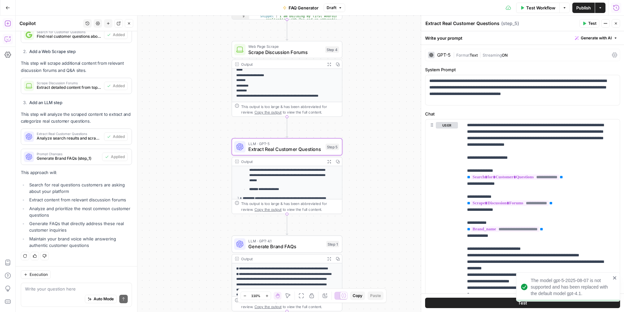
click at [311, 147] on span "Extract Real Customer Questions" at bounding box center [285, 149] width 74 height 7
click at [449, 56] on div "GPT-5" at bounding box center [443, 55] width 13 height 5
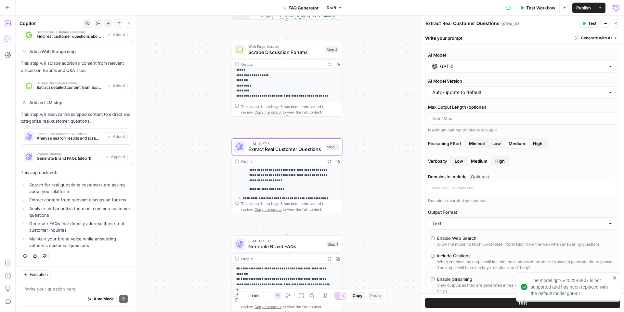
click at [394, 122] on div "**********" at bounding box center [320, 164] width 609 height 296
click at [290, 243] on span "Generate Brand FAQs" at bounding box center [285, 246] width 75 height 7
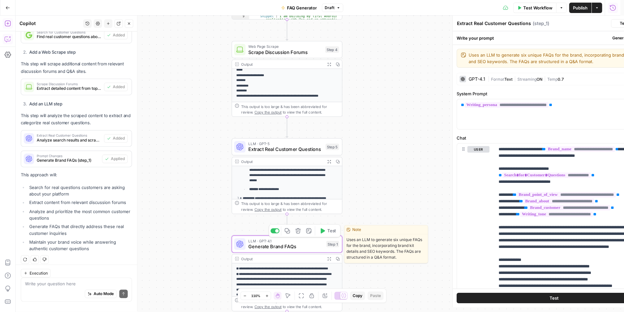
type textarea "Generate Brand FAQs"
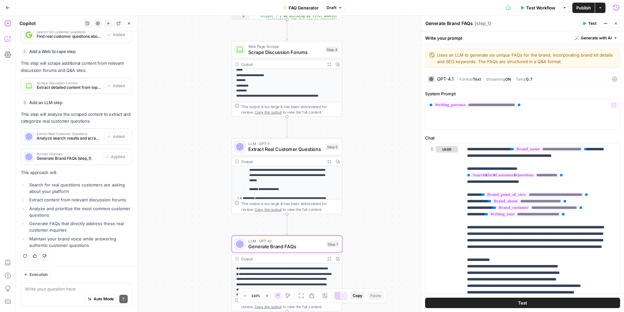
click at [303, 148] on span "Extract Real Customer Questions" at bounding box center [285, 149] width 74 height 7
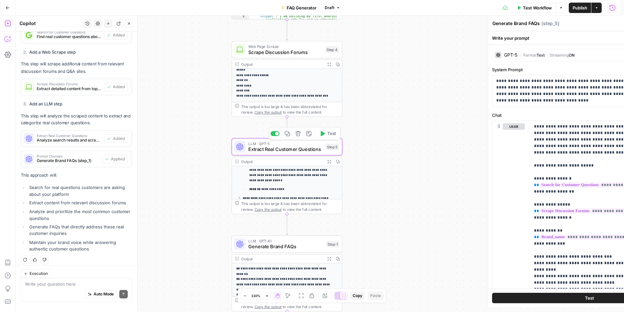
type textarea "Extract Real Customer Questions"
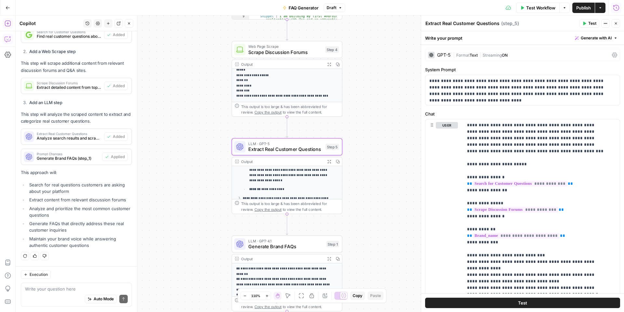
click at [278, 243] on span "Generate Brand FAQs" at bounding box center [285, 246] width 75 height 7
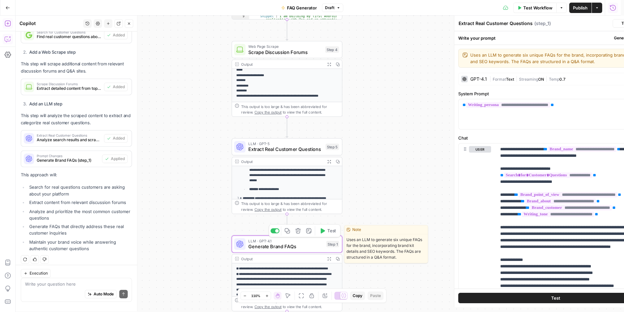
type textarea "Generate Brand FAQs"
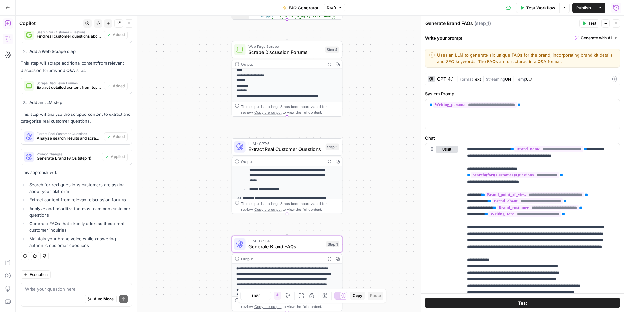
click at [449, 78] on div "GPT-4.1" at bounding box center [445, 79] width 17 height 5
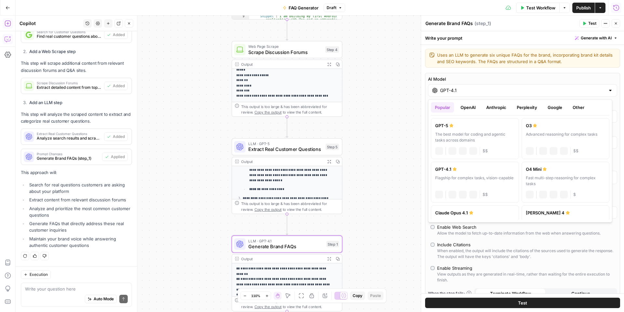
click at [453, 96] on div "GPT-4.1" at bounding box center [522, 90] width 189 height 12
click at [453, 128] on div "GPT-5" at bounding box center [475, 125] width 80 height 7
type input "GPT-5"
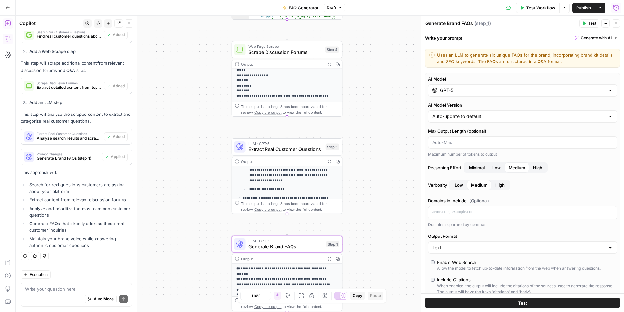
click at [393, 219] on div "**********" at bounding box center [320, 164] width 609 height 296
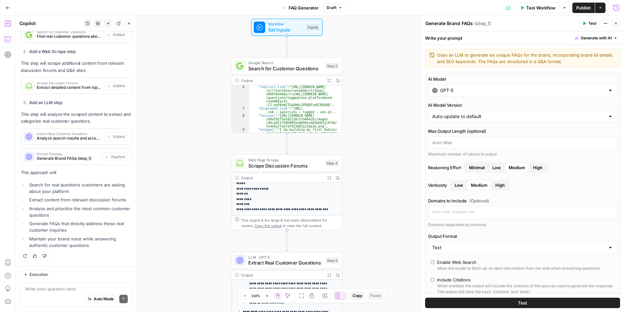
click at [269, 169] on span "Scrape Discussion Forums" at bounding box center [285, 165] width 74 height 7
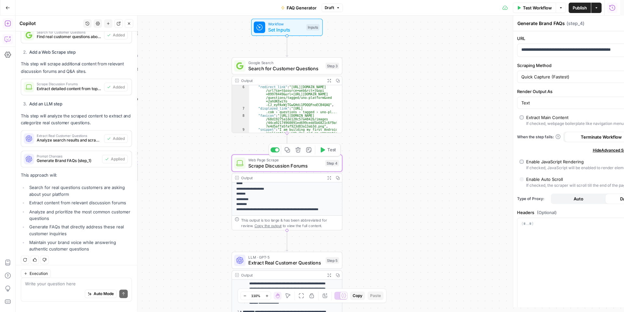
type textarea "Scrape Discussion Forums"
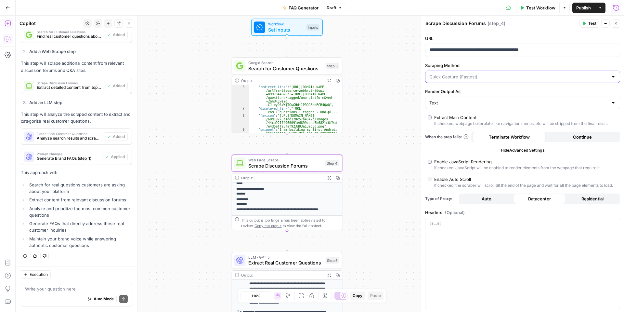
click at [500, 76] on input "Scraping Method" at bounding box center [519, 76] width 179 height 7
type input "Quick Capture (Fastest)"
click at [512, 62] on div "**********" at bounding box center [522, 213] width 203 height 365
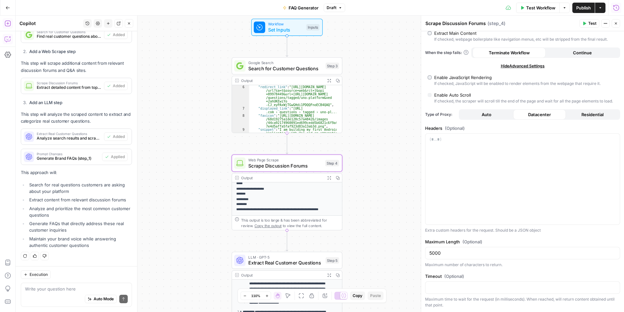
click at [33, 293] on div "Auto Mode Send" at bounding box center [76, 299] width 103 height 14
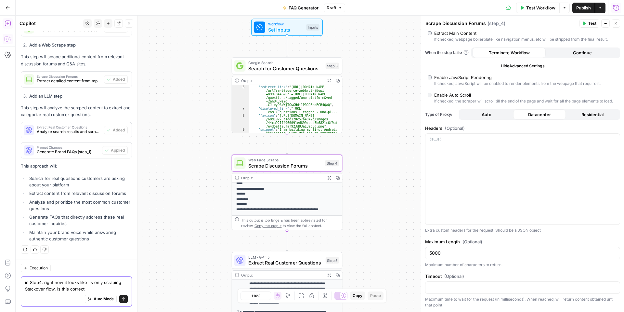
type textarea "in Step4, right now it looks like its only scraping Stackover flow, is this cor…"
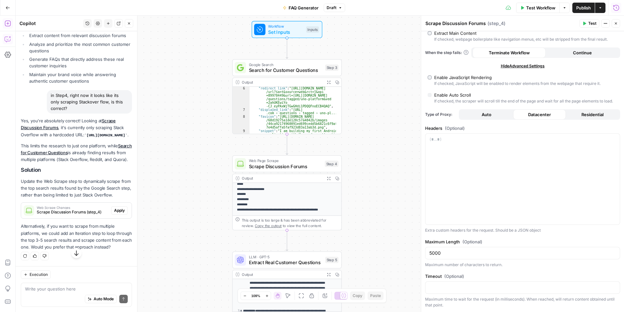
scroll to position [445, 0]
click at [118, 207] on span "Apply" at bounding box center [119, 210] width 11 height 6
click at [64, 286] on textarea at bounding box center [76, 289] width 103 height 7
type textarea "yes I would prefer that approach"
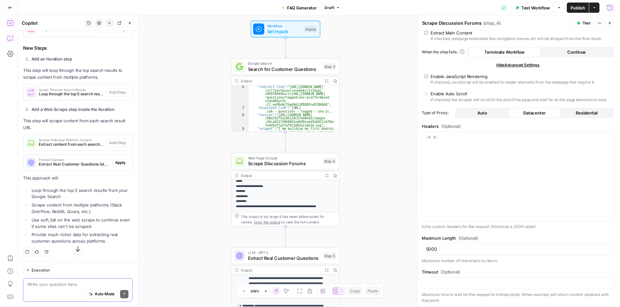
scroll to position [734, 0]
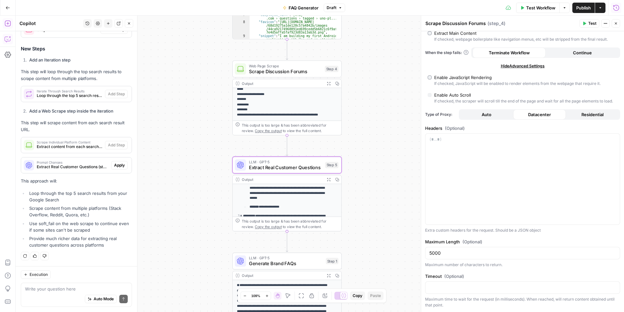
click at [114, 167] on span "Apply" at bounding box center [119, 165] width 11 height 6
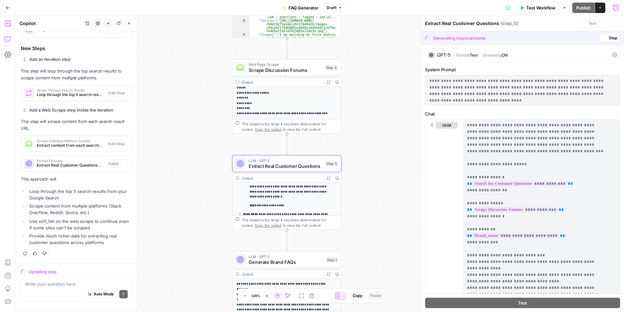
scroll to position [724, 0]
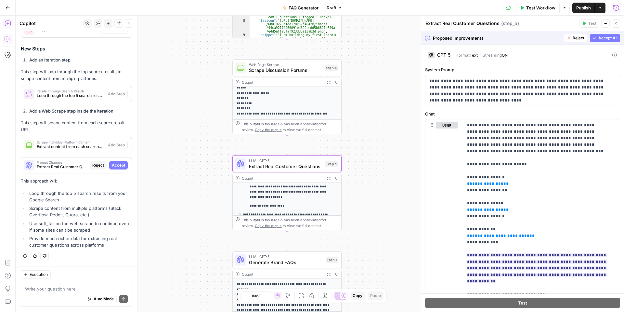
click at [119, 164] on span "Accept" at bounding box center [118, 165] width 13 height 6
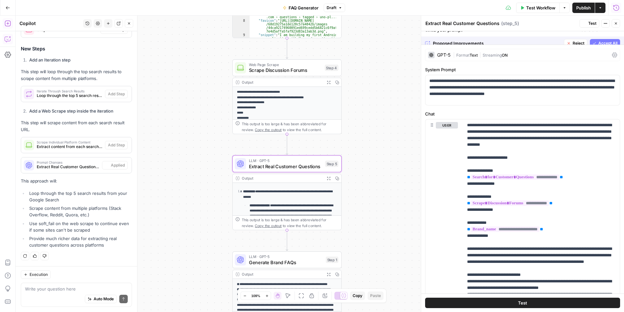
scroll to position [755, 0]
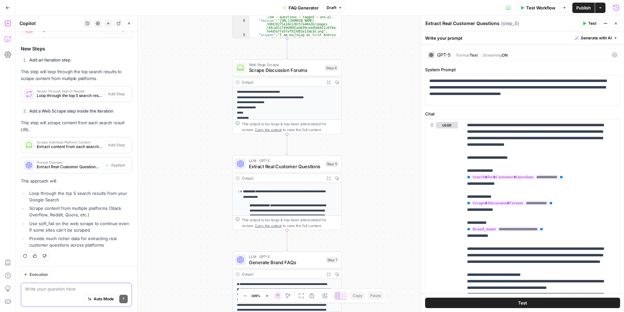
click at [88, 290] on textarea at bounding box center [76, 289] width 103 height 7
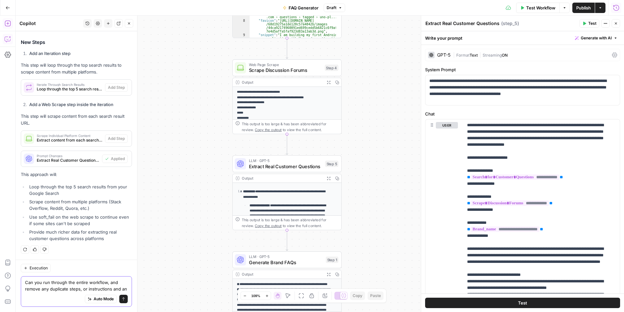
scroll to position [768, 0]
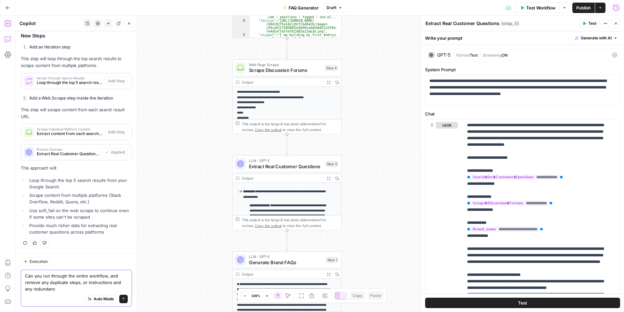
type textarea "Can you run through the entire workflow, and remove any duplicate steps, or ins…"
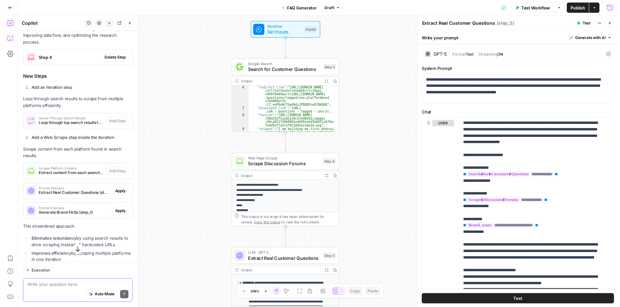
scroll to position [1117, 0]
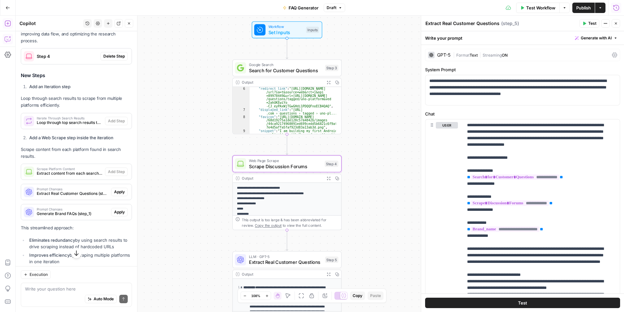
click at [110, 59] on span "Delete Step" at bounding box center [113, 56] width 21 height 6
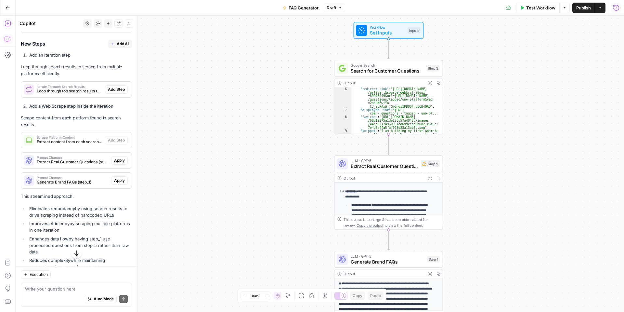
scroll to position [1124, 0]
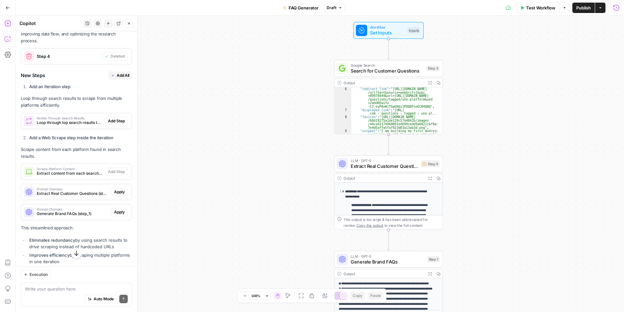
click at [119, 78] on span "Add All" at bounding box center [123, 76] width 13 height 6
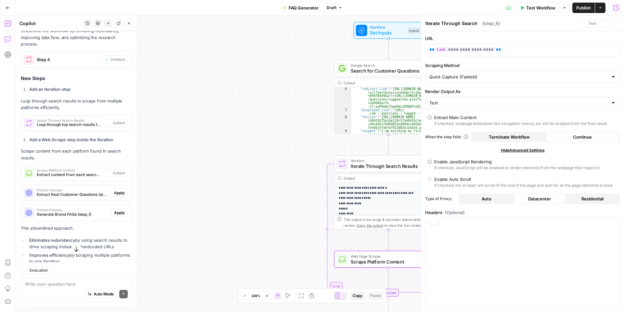
type textarea "Scrape Platform Content"
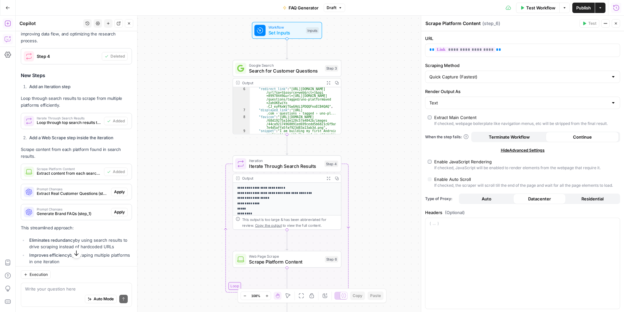
scroll to position [1193, 0]
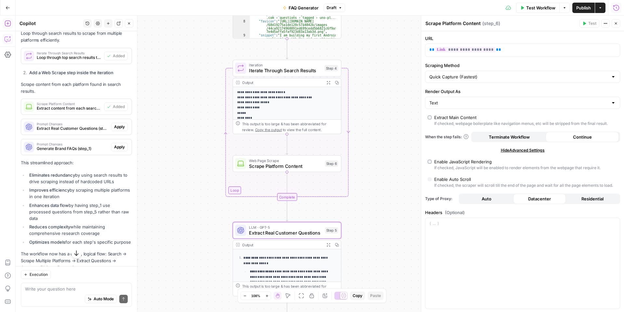
click at [118, 130] on span "Apply" at bounding box center [119, 127] width 11 height 6
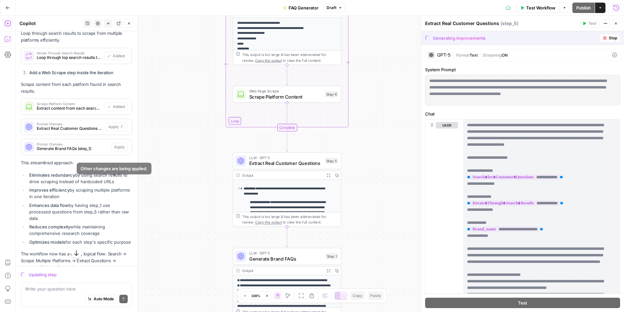
scroll to position [1212, 0]
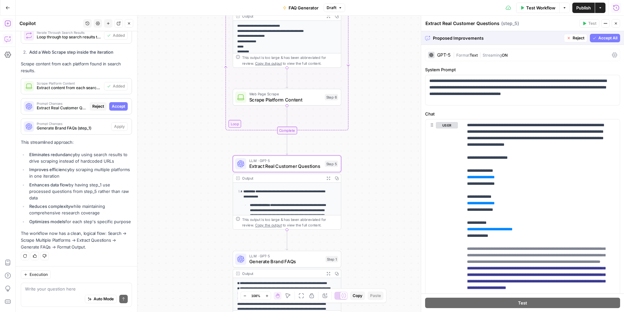
click at [75, 105] on span "Extract Real Customer Questions (step_5)" at bounding box center [62, 108] width 50 height 6
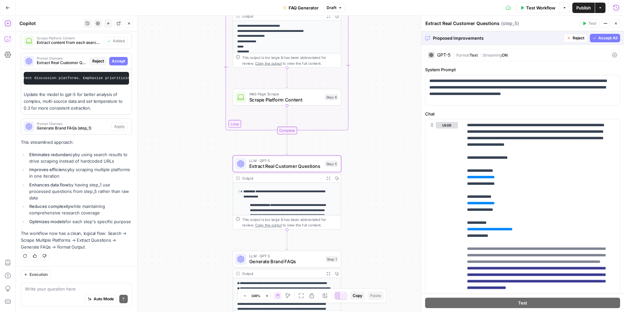
scroll to position [0, 884]
click at [116, 58] on span "Accept" at bounding box center [118, 61] width 13 height 6
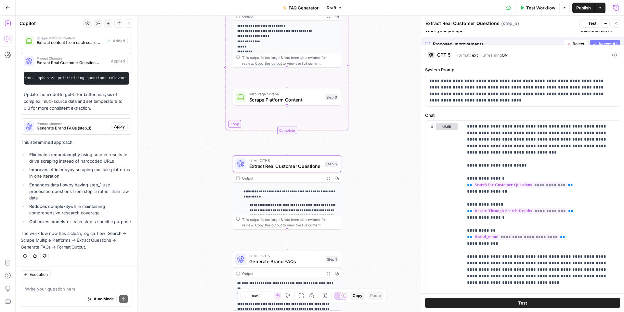
scroll to position [1304, 0]
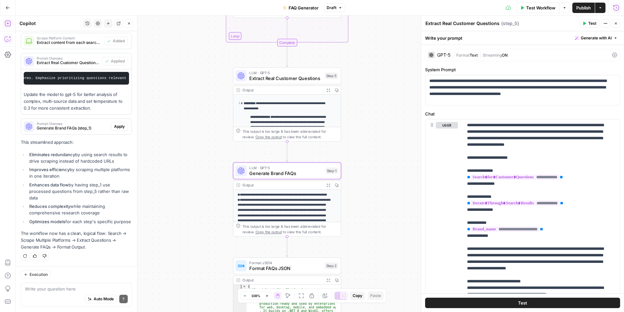
click at [114, 124] on span "Apply" at bounding box center [119, 127] width 11 height 6
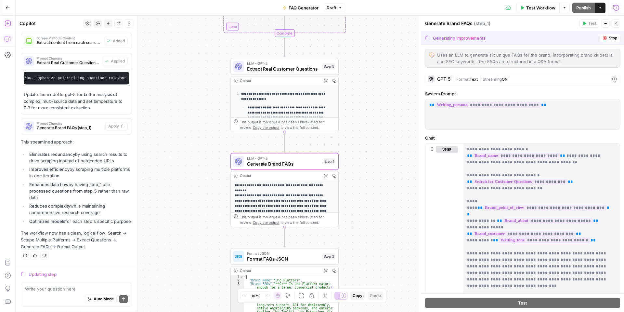
scroll to position [1263, 0]
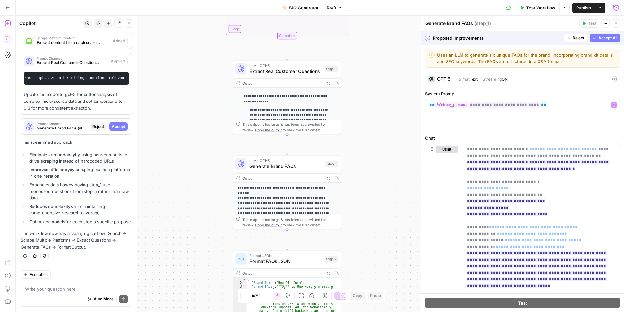
click at [602, 38] on span "Accept All" at bounding box center [608, 38] width 19 height 6
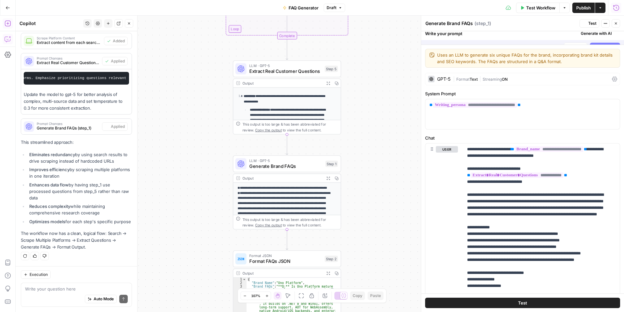
scroll to position [1304, 0]
click at [584, 6] on span "Publish" at bounding box center [584, 8] width 15 height 7
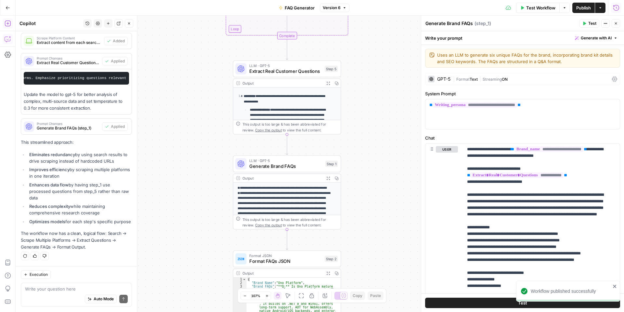
click at [383, 100] on div "**********" at bounding box center [320, 164] width 609 height 296
click at [95, 280] on div "Execution Write your question here Auto Mode Send" at bounding box center [77, 289] width 122 height 46
drag, startPoint x: 89, startPoint y: 296, endPoint x: 76, endPoint y: 287, distance: 15.3
click at [88, 297] on div "Auto Mode Send" at bounding box center [76, 299] width 103 height 14
click at [70, 288] on textarea at bounding box center [76, 289] width 103 height 7
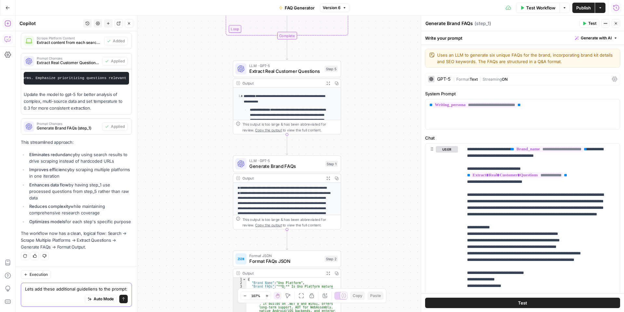
paste textarea "Include target keywords naturally. Do not stuff them. Work them into the phrasi…"
type textarea "Lets add these additional guideliens to the prompt: Include target keywords nat…"
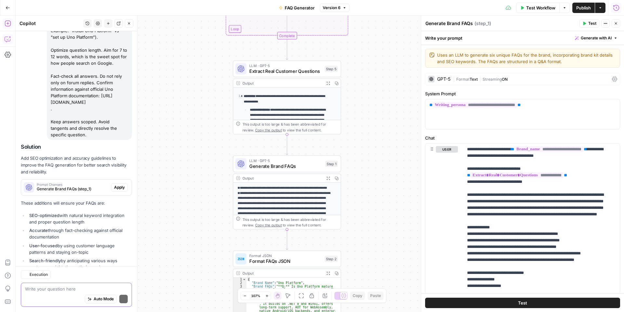
scroll to position [1607, 0]
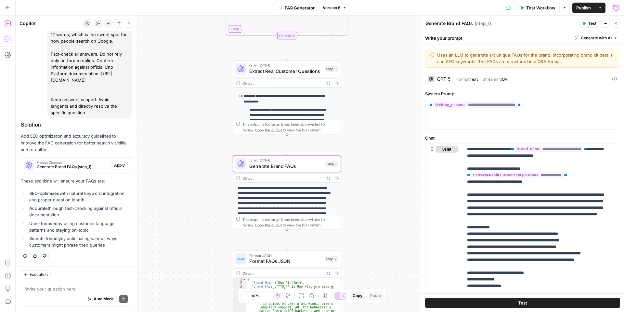
click at [117, 164] on span "Apply" at bounding box center [119, 165] width 11 height 6
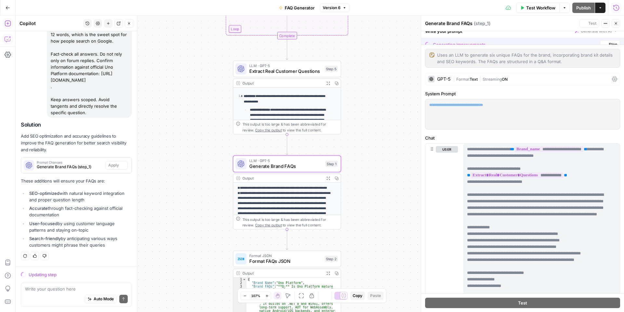
scroll to position [1566, 0]
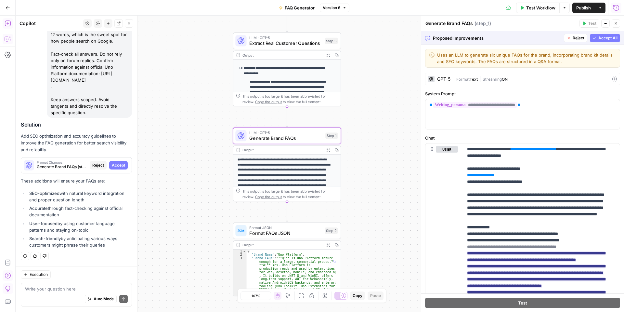
click at [114, 164] on span "Accept" at bounding box center [118, 165] width 13 height 6
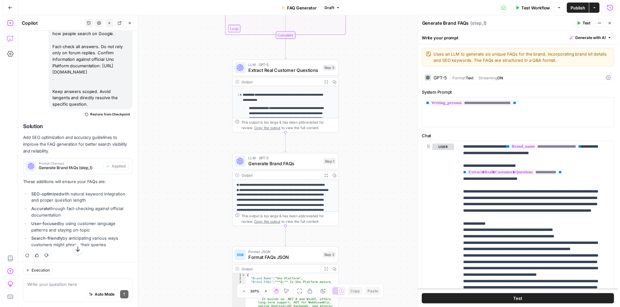
scroll to position [1618, 0]
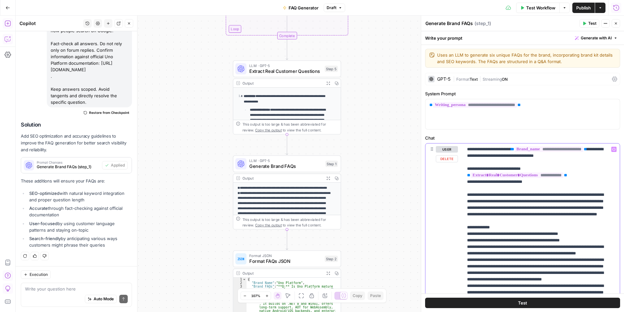
click at [515, 152] on span "**********" at bounding box center [549, 149] width 69 height 6
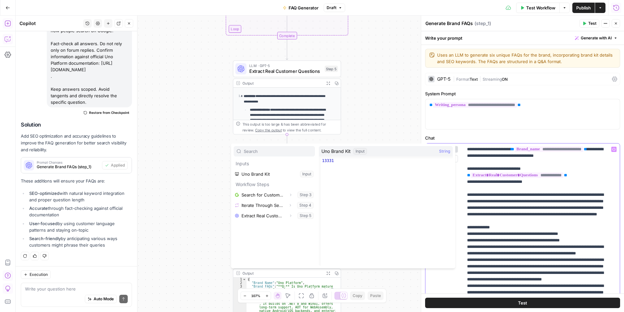
click at [495, 150] on p "**********" at bounding box center [539, 273] width 144 height 254
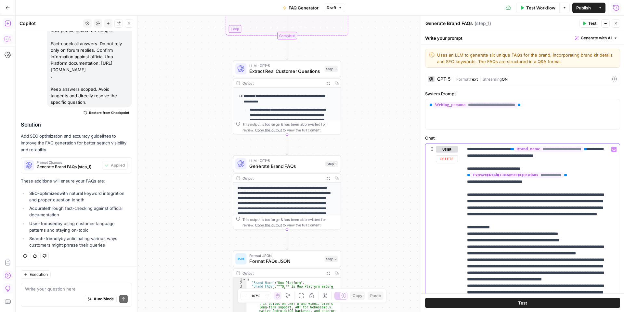
drag, startPoint x: 486, startPoint y: 150, endPoint x: 493, endPoint y: 150, distance: 7.5
click at [487, 150] on p "**********" at bounding box center [539, 273] width 144 height 254
click at [543, 7] on span "Test Workflow" at bounding box center [541, 8] width 29 height 7
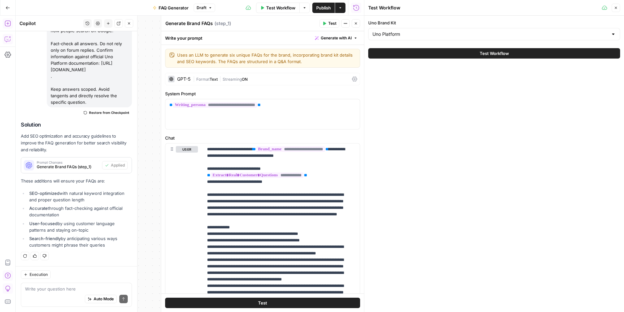
click at [502, 50] on button "Test Workflow" at bounding box center [494, 53] width 252 height 10
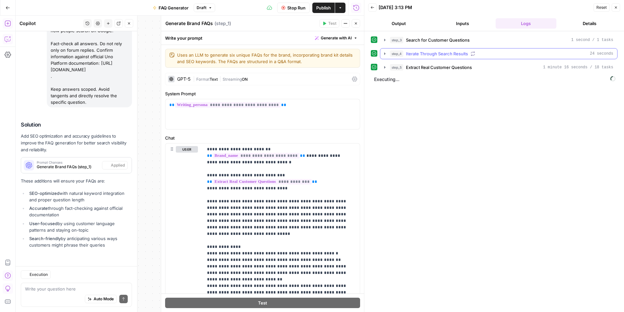
scroll to position [1568, 0]
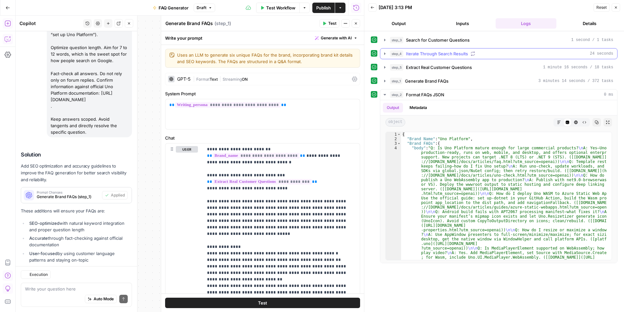
scroll to position [1568, 0]
